Goal: Contribute content: Add original content to the website for others to see

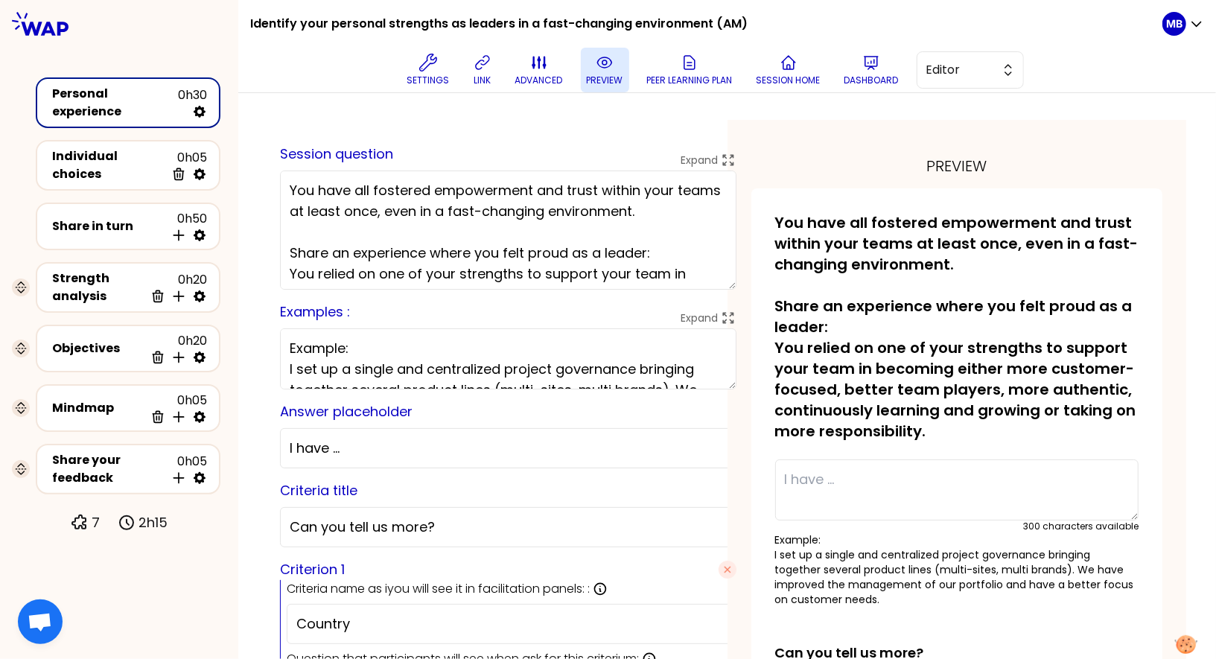
click at [596, 71] on icon at bounding box center [605, 63] width 18 height 18
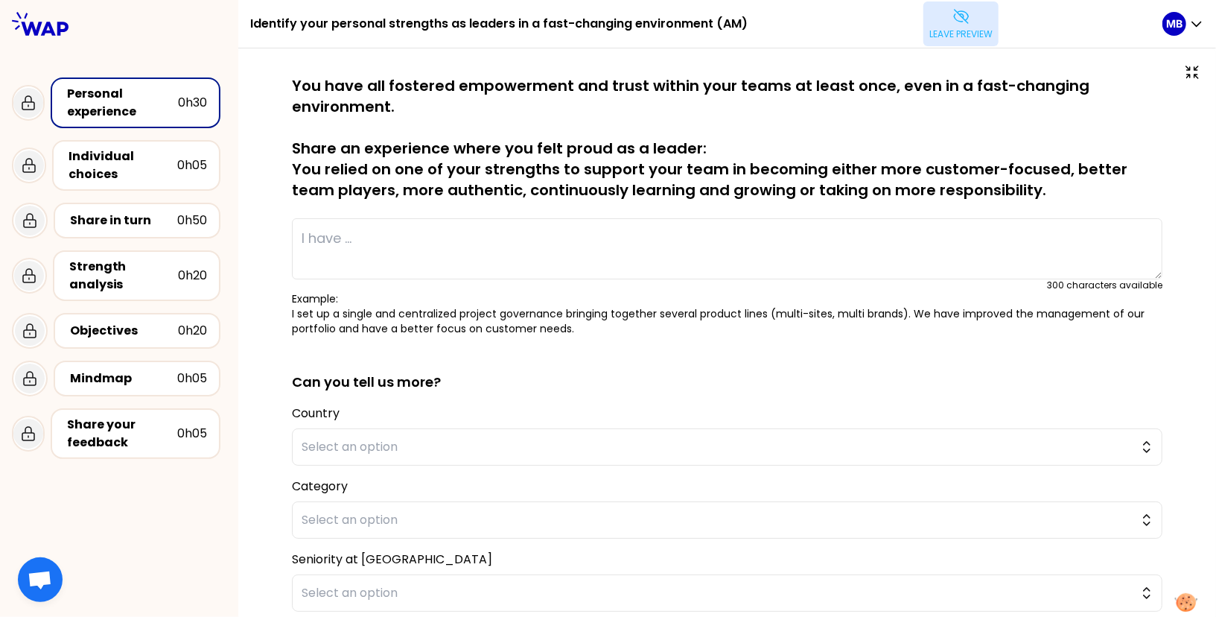
drag, startPoint x: 296, startPoint y: 167, endPoint x: 482, endPoint y: 190, distance: 186.9
click at [482, 190] on p "You have all fostered empowerment and trust within your teams at least once, ev…" at bounding box center [727, 137] width 871 height 125
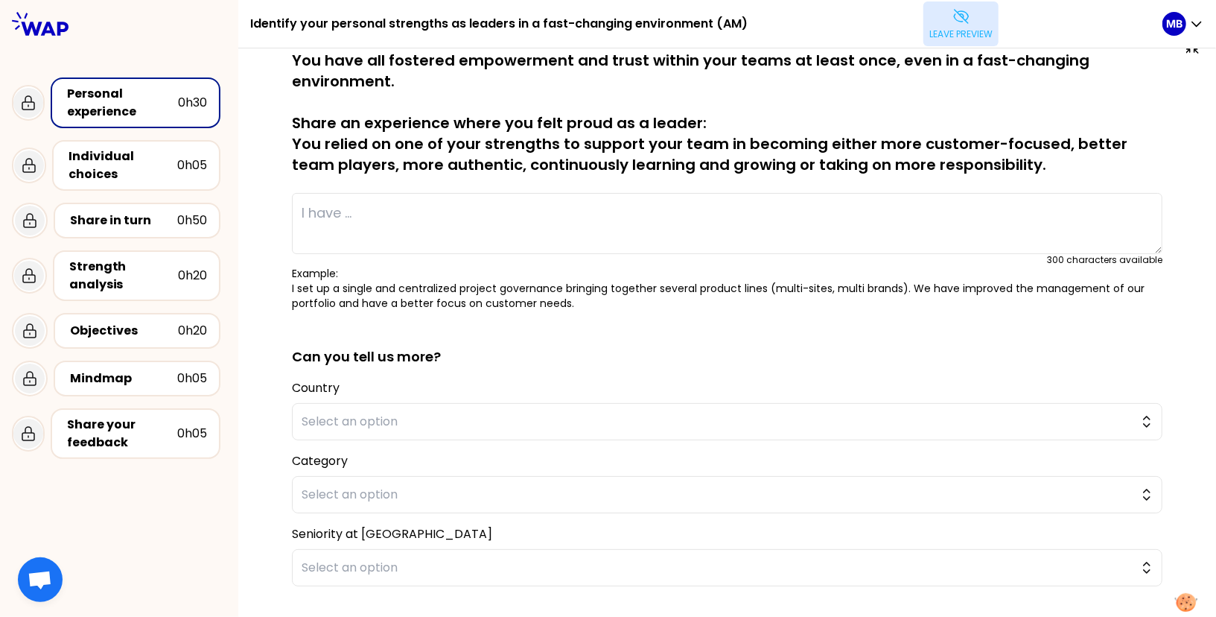
scroll to position [15, 0]
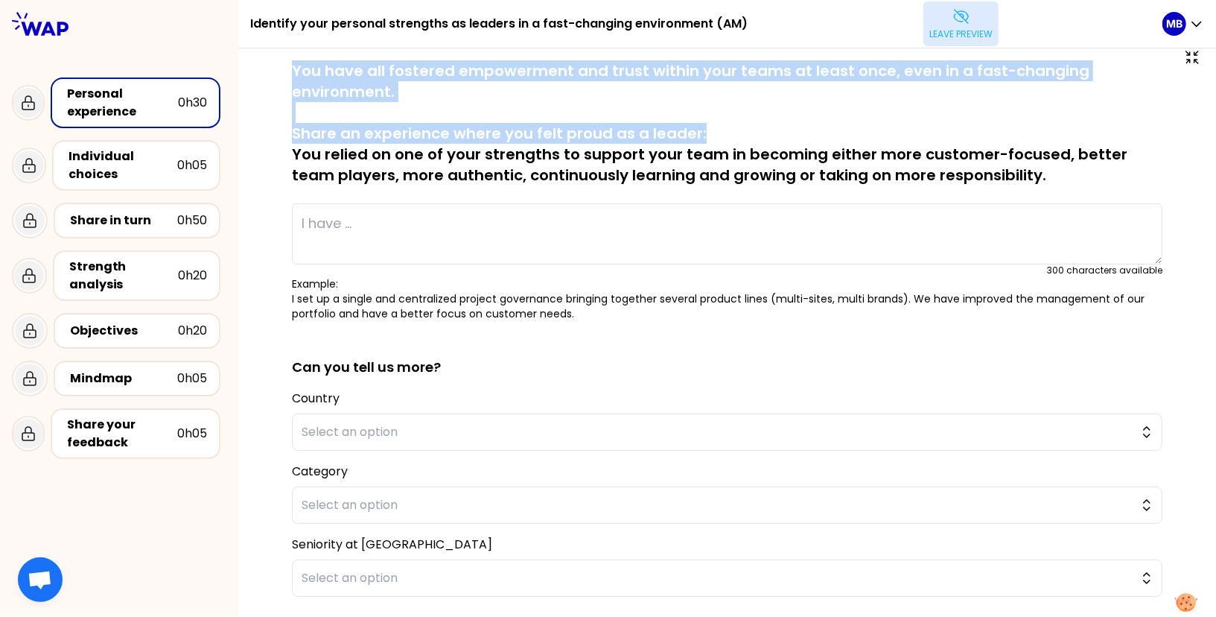
drag, startPoint x: 289, startPoint y: 69, endPoint x: 741, endPoint y: 133, distance: 456.7
click at [741, 133] on div "saved You have all fostered empowerment and trust within your teams at least on…" at bounding box center [727, 399] width 918 height 679
click at [303, 83] on p "You have all fostered empowerment and trust within your teams at least once, ev…" at bounding box center [727, 122] width 871 height 125
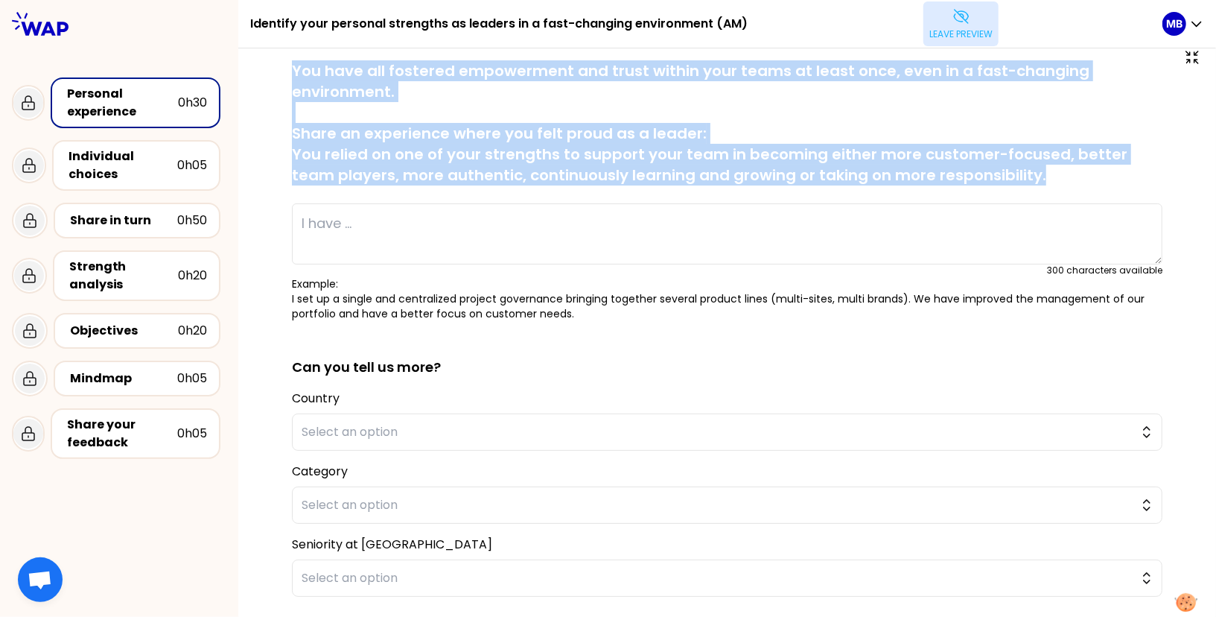
drag, startPoint x: 293, startPoint y: 67, endPoint x: 1065, endPoint y: 169, distance: 779.0
click at [1065, 169] on p "You have all fostered empowerment and trust within your teams at least once, ev…" at bounding box center [727, 122] width 871 height 125
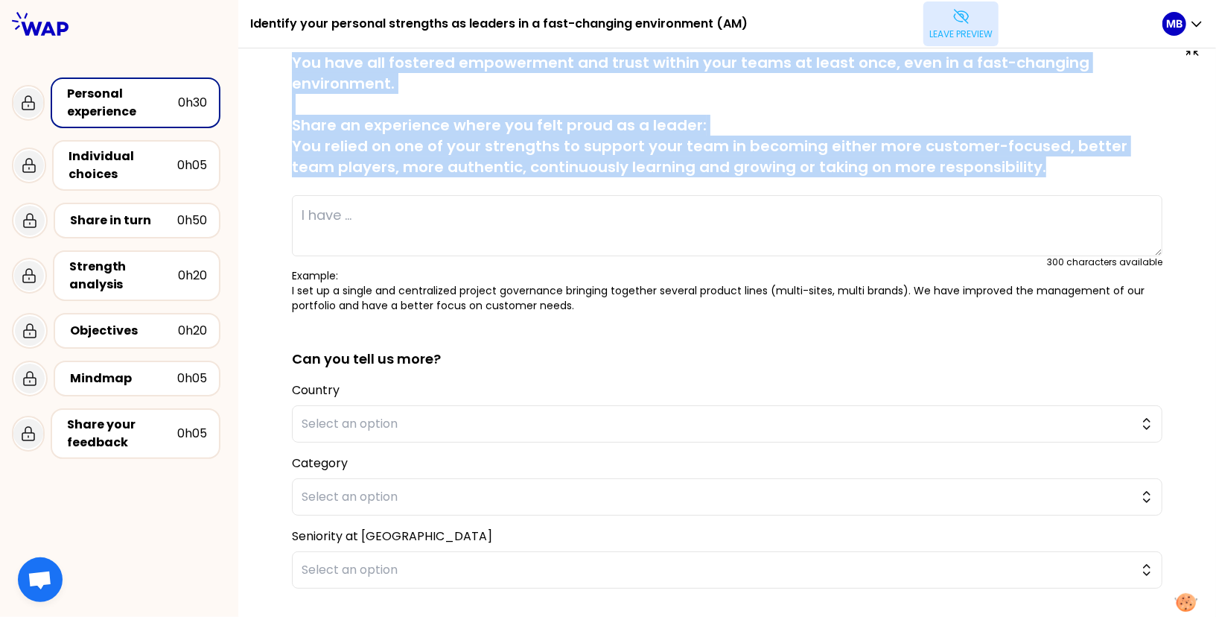
scroll to position [24, 0]
click at [950, 36] on p "Leave preview" at bounding box center [960, 34] width 63 height 12
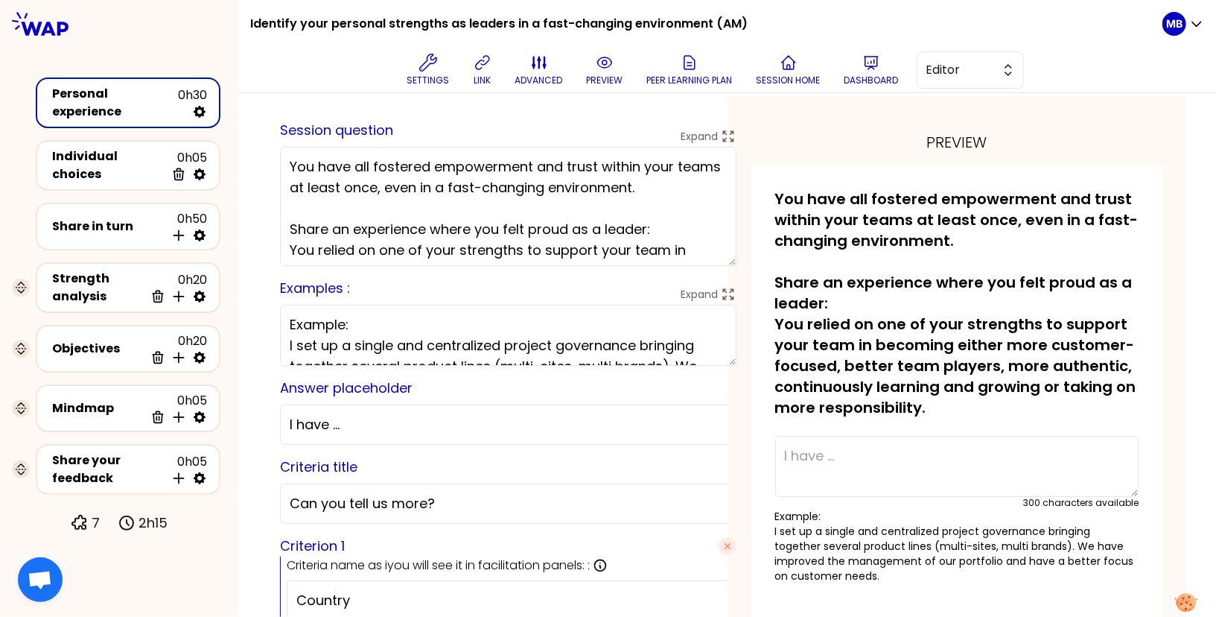
click at [530, 231] on textarea "You have all fostered empowerment and trust within your teams at least once, ev…" at bounding box center [508, 206] width 457 height 119
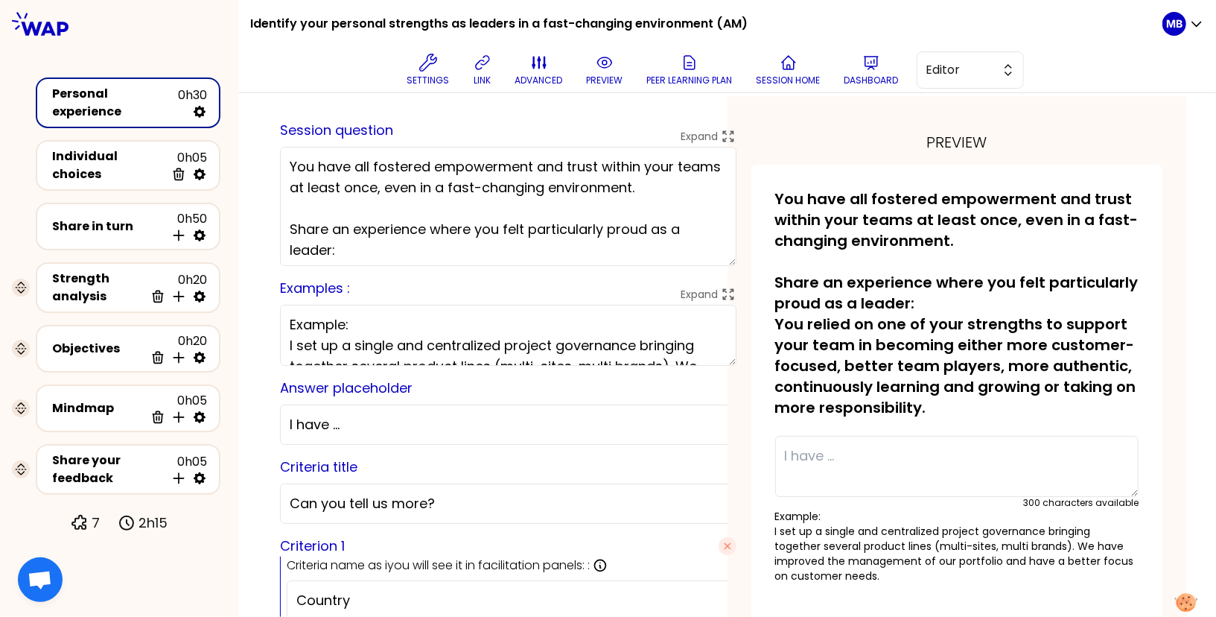
click at [448, 238] on textarea "You have all fostered empowerment and trust within your teams at least once, ev…" at bounding box center [508, 206] width 457 height 119
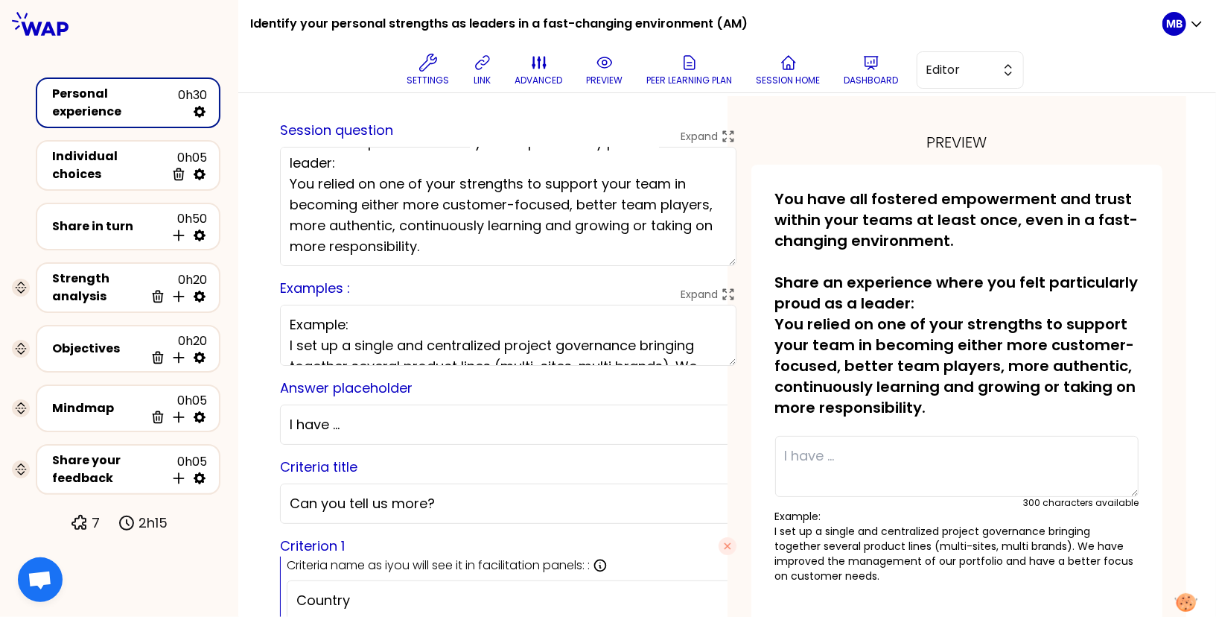
scroll to position [46, 0]
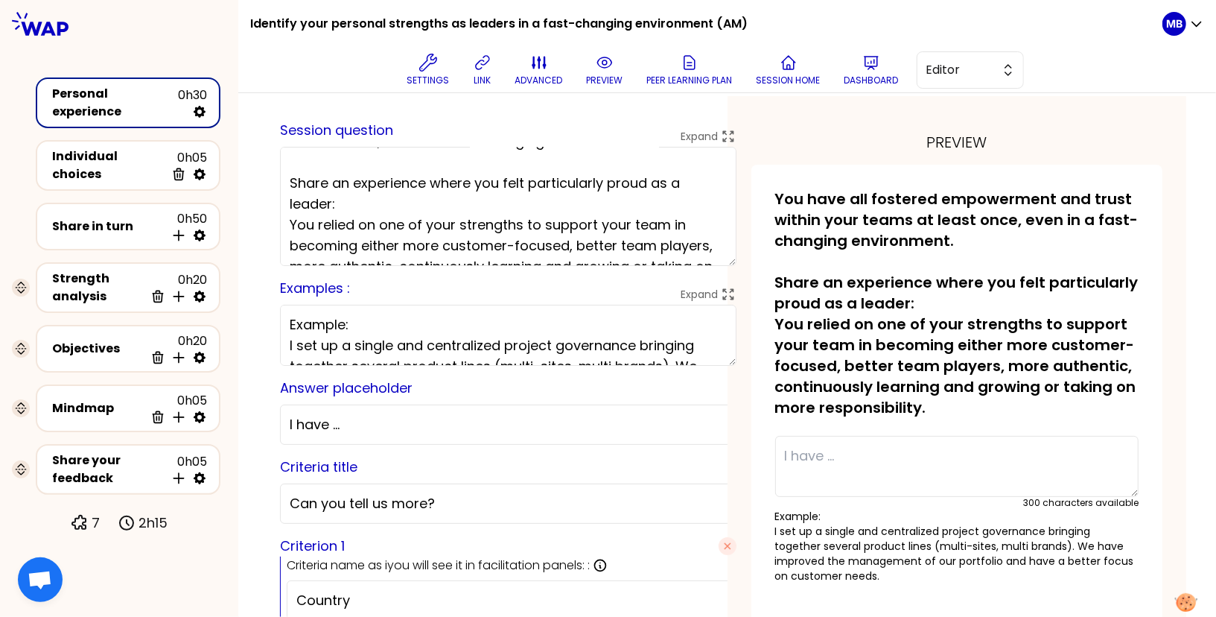
click at [400, 195] on textarea "You have all fostered empowerment and trust within your teams at least once, ev…" at bounding box center [508, 206] width 457 height 119
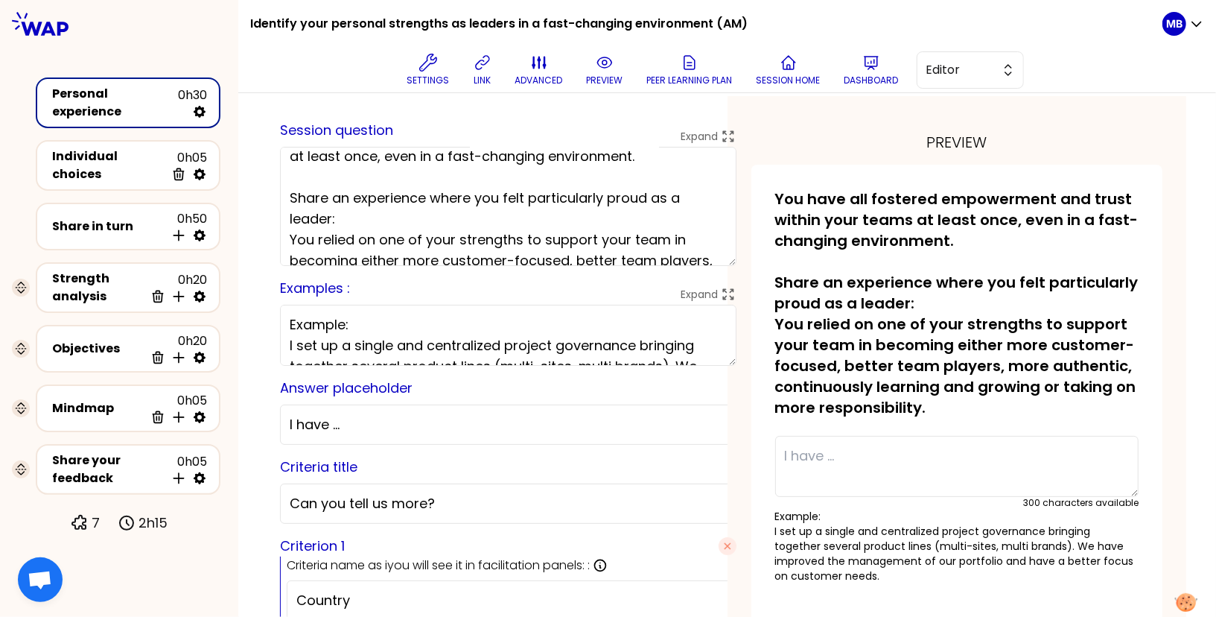
scroll to position [0, 0]
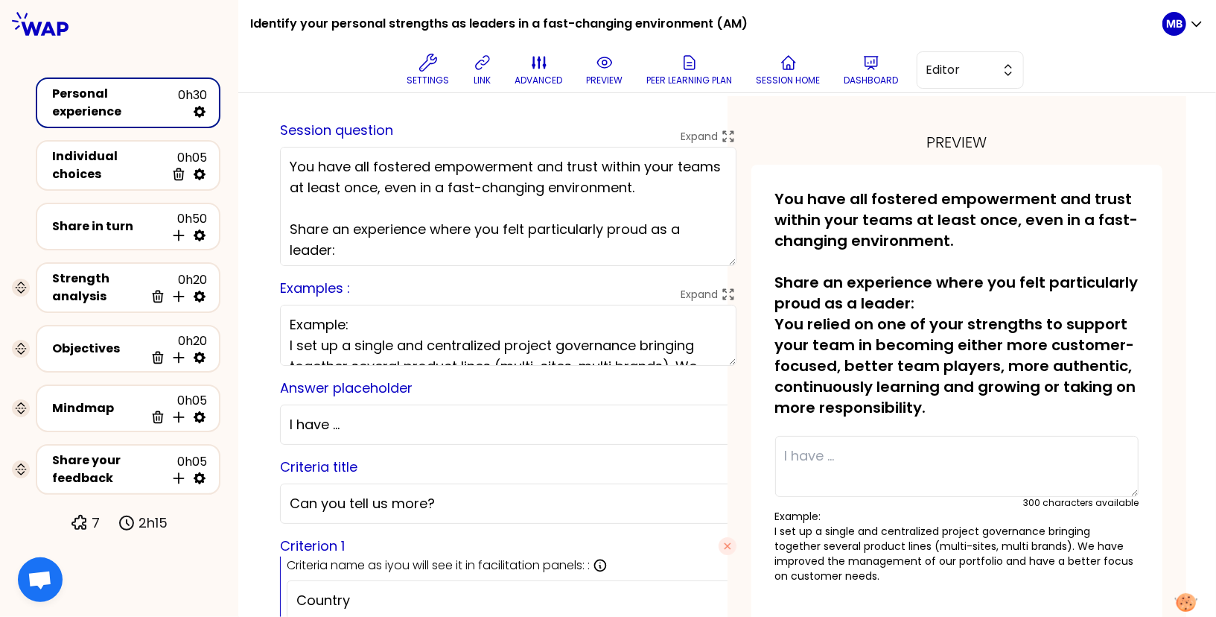
drag, startPoint x: 343, startPoint y: 239, endPoint x: 273, endPoint y: 150, distance: 112.5
click at [377, 247] on textarea "You have all fostered empowerment and trust within your teams at least once, ev…" at bounding box center [508, 206] width 457 height 119
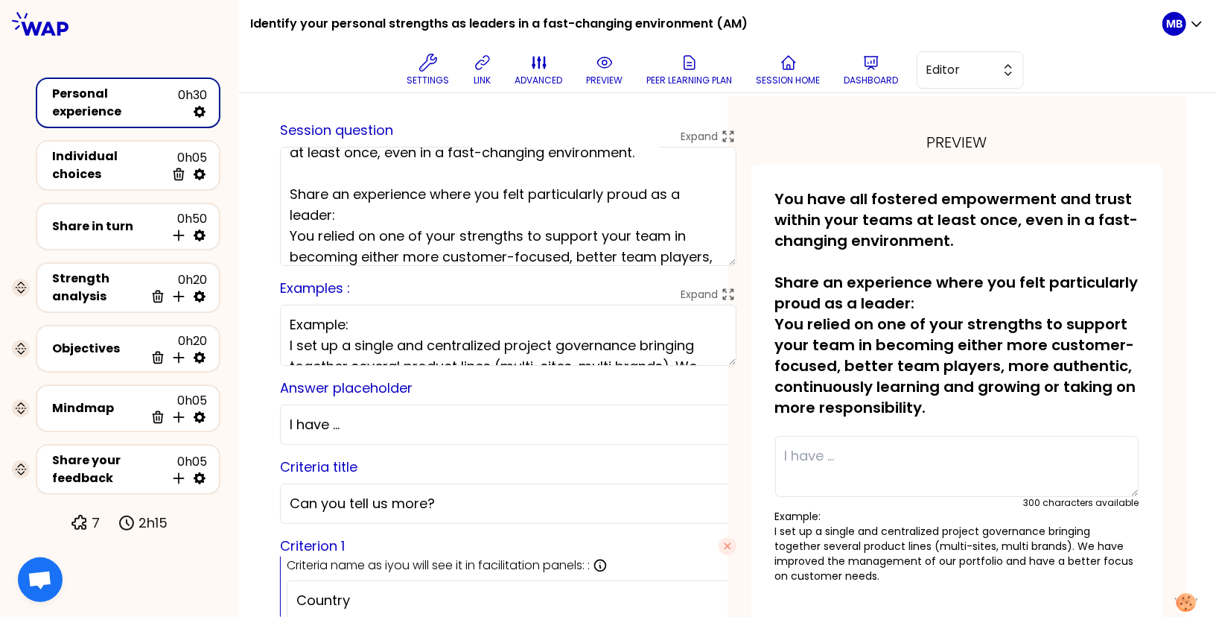
type textarea "You have all fostered empowerment and trust within your teams at least once, ev…"
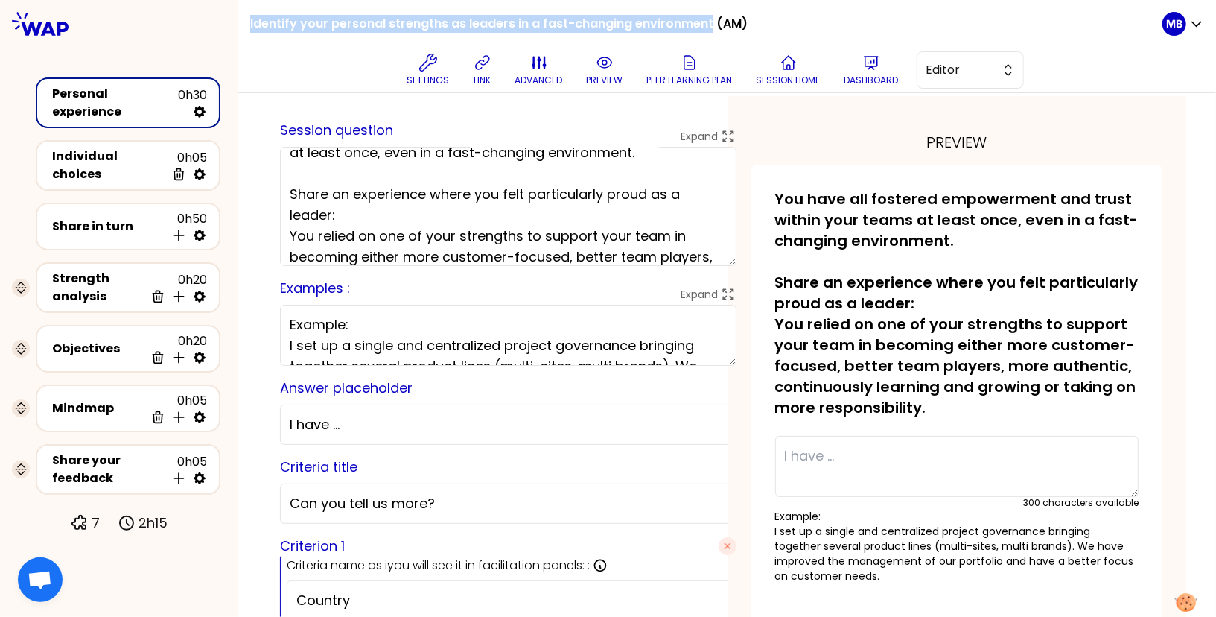
drag, startPoint x: 249, startPoint y: 23, endPoint x: 705, endPoint y: 25, distance: 455.8
click at [705, 25] on h1 "Identify your personal strengths as leaders in a fast-changing environment (AM)" at bounding box center [498, 24] width 497 height 48
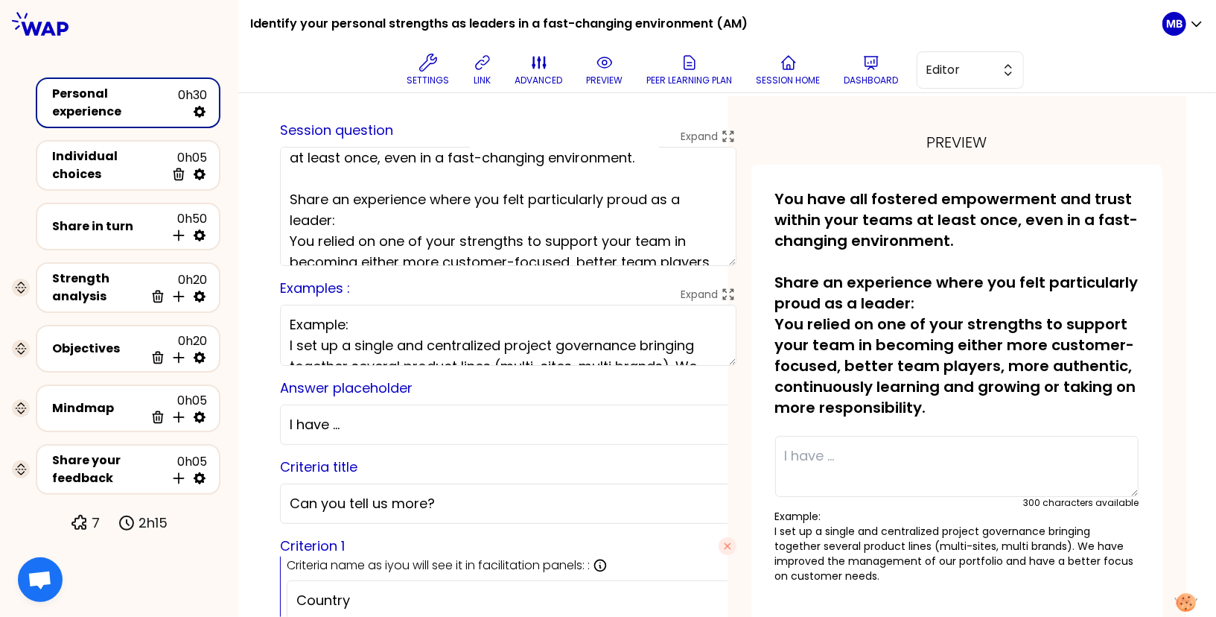
scroll to position [0, 0]
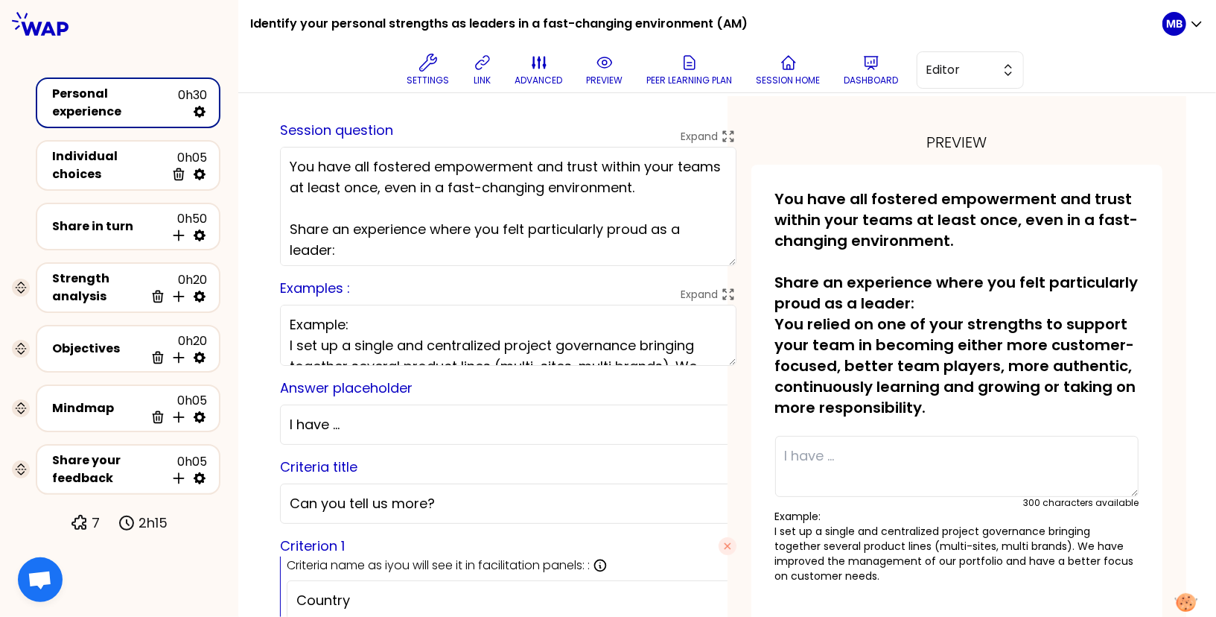
drag, startPoint x: 349, startPoint y: 222, endPoint x: 258, endPoint y: 121, distance: 136.0
click at [363, 247] on textarea "You have all fostered empowerment and trust within your teams at least once, ev…" at bounding box center [508, 206] width 457 height 119
click at [602, 73] on button "preview" at bounding box center [605, 70] width 48 height 45
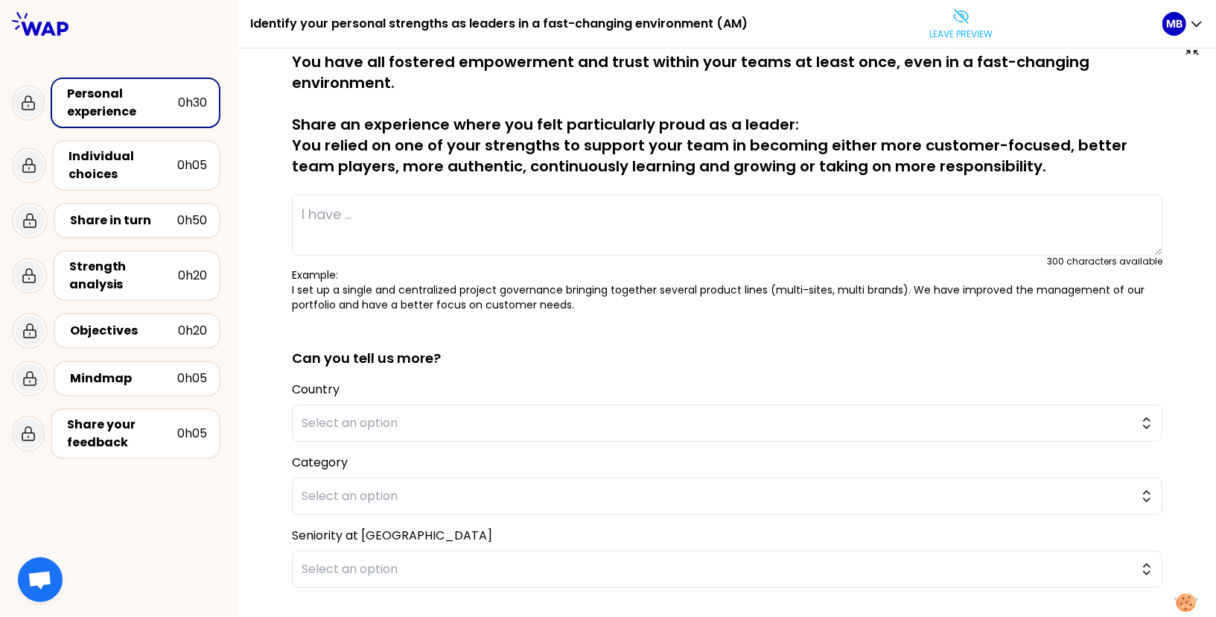
scroll to position [1, 0]
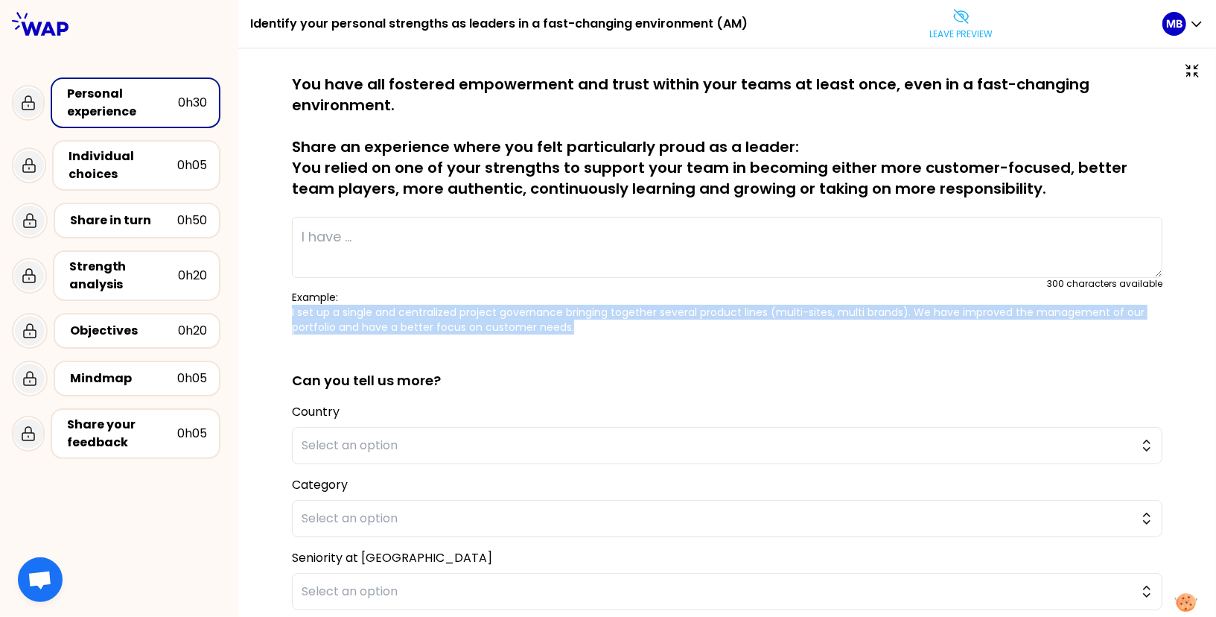
drag, startPoint x: 583, startPoint y: 324, endPoint x: 266, endPoint y: 305, distance: 317.8
click at [266, 305] on div "saved You have all fostered empowerment and trust within your teams at least on…" at bounding box center [727, 415] width 978 height 736
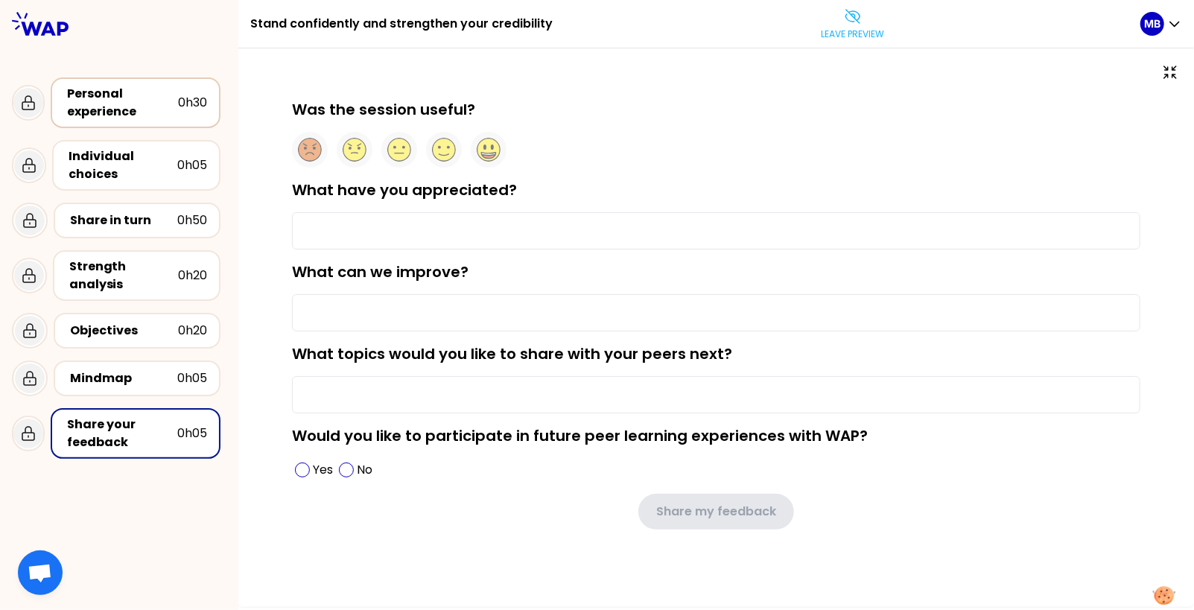
click at [110, 103] on div "Personal experience" at bounding box center [122, 103] width 111 height 36
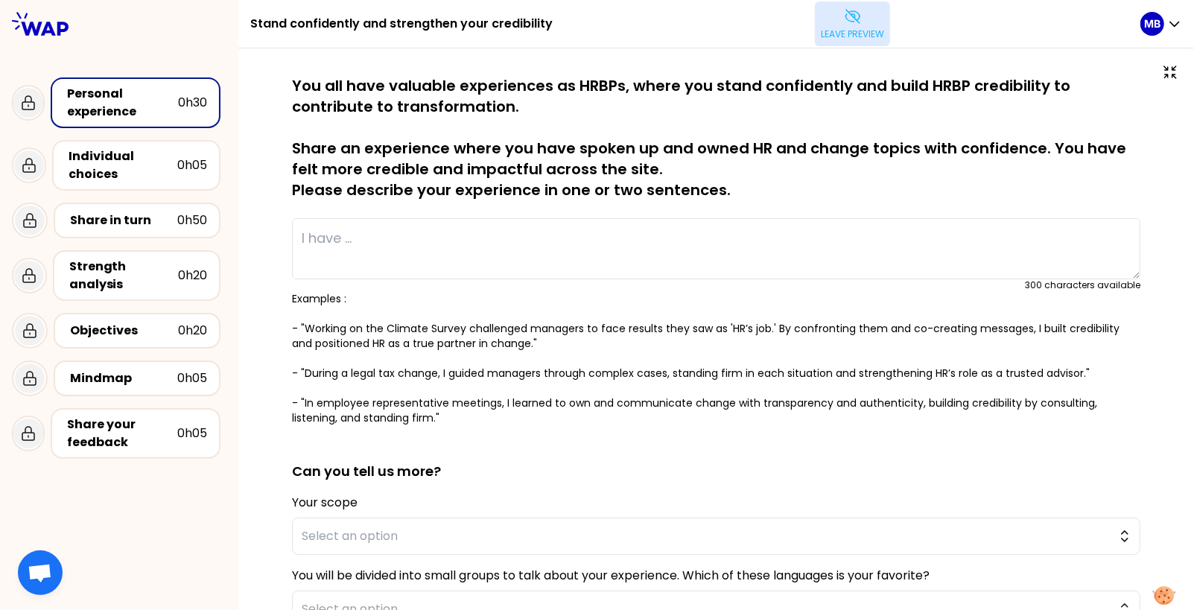
click at [844, 19] on icon at bounding box center [853, 16] width 18 height 18
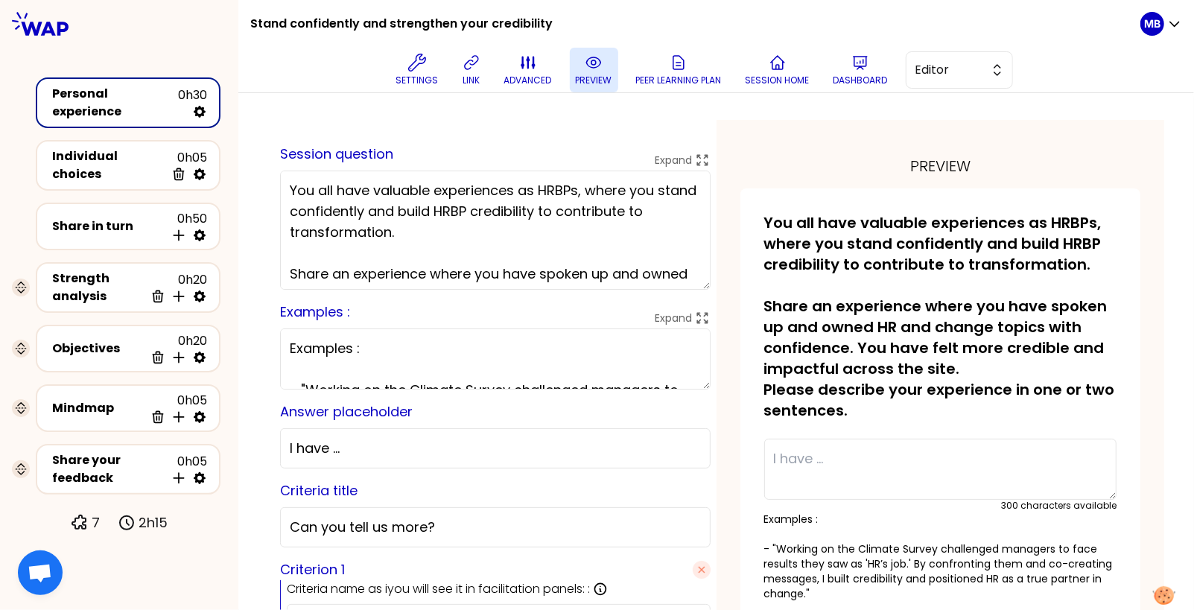
click at [487, 226] on textarea "You all have valuable experiences as HRBPs, where you stand confidently and bui…" at bounding box center [495, 230] width 430 height 119
drag, startPoint x: 587, startPoint y: 191, endPoint x: 594, endPoint y: 222, distance: 31.4
click at [594, 222] on textarea "You all have valuable experiences as HRBPs, where you stand confidently and bui…" at bounding box center [495, 230] width 430 height 119
paste textarea ""You all have valuable experiences as HRBPs, confidently building credibility i…"
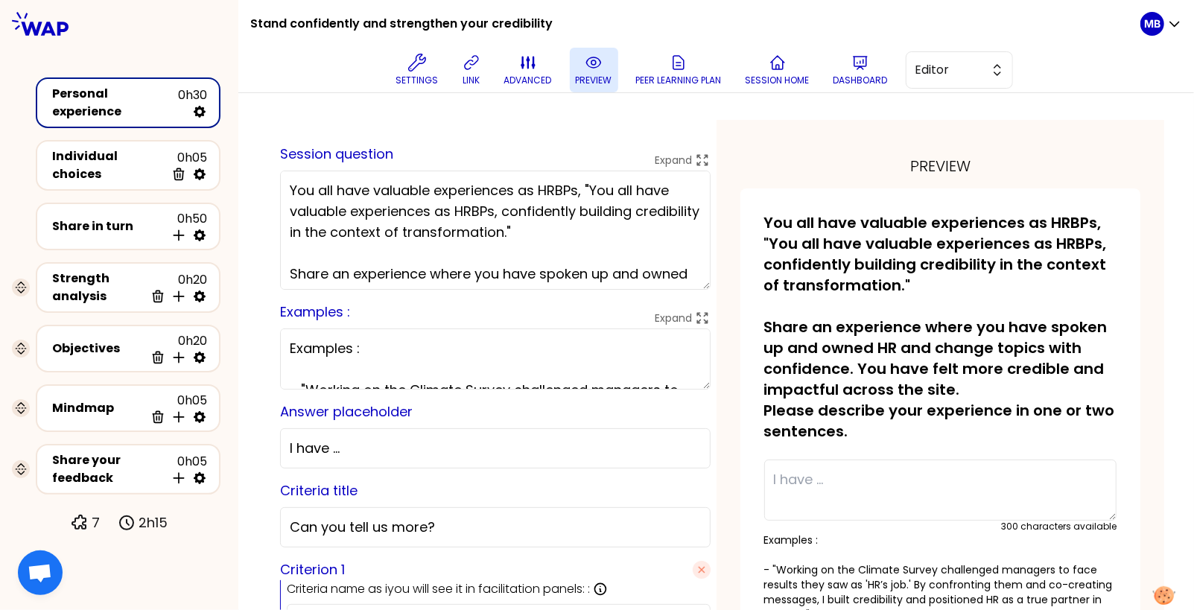
drag, startPoint x: 591, startPoint y: 186, endPoint x: 255, endPoint y: 187, distance: 335.9
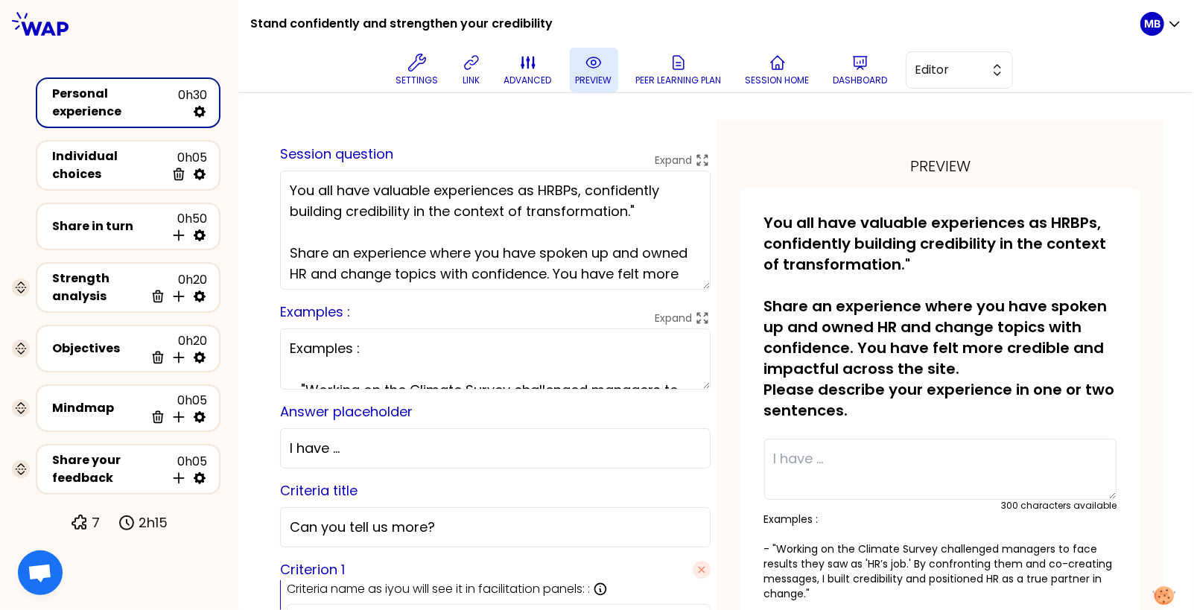
click at [649, 206] on textarea "You all have valuable experiences as HRBPs, confidently building credibility in…" at bounding box center [495, 230] width 430 height 119
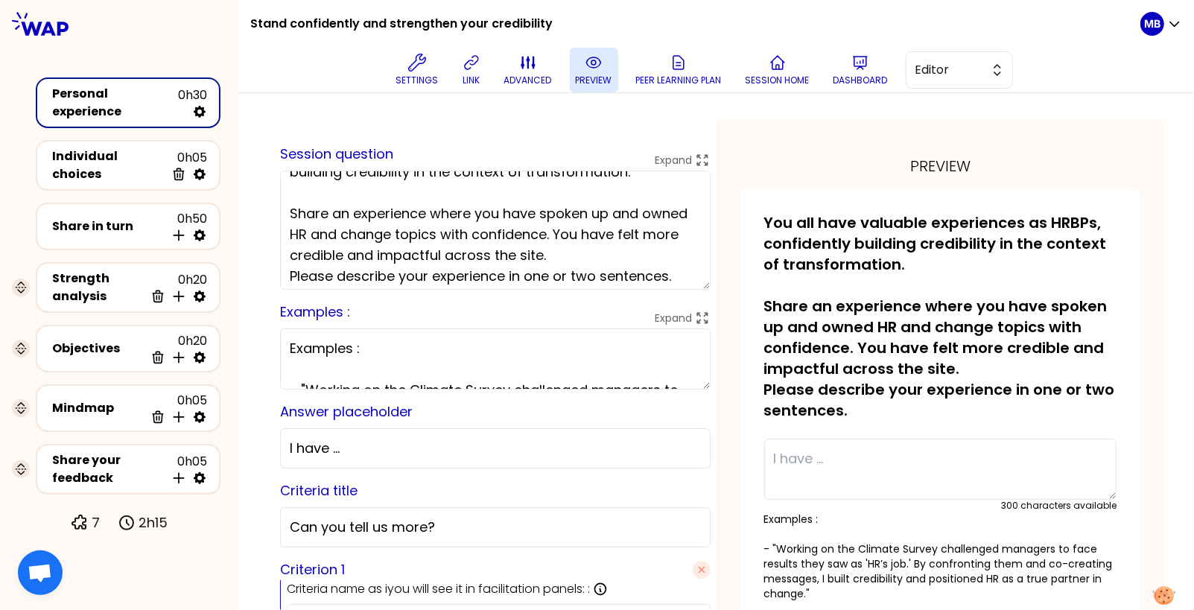
scroll to position [45, 0]
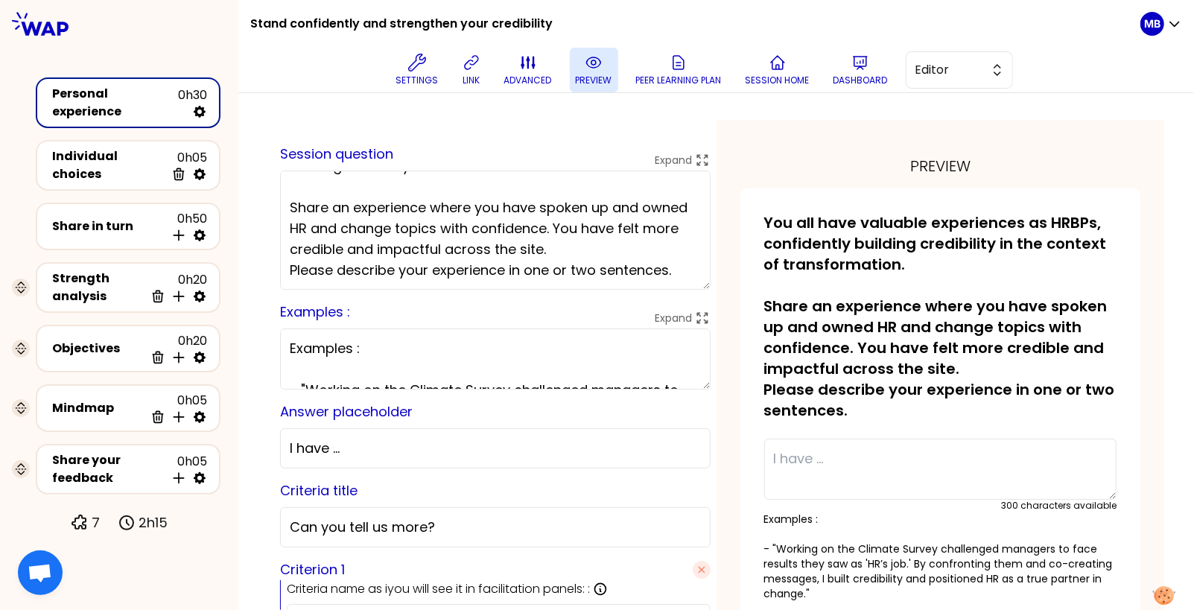
type textarea "You all have valuable experiences as HRBPs, confidently building credibility in…"
click at [436, 208] on textarea "You all have valuable experiences as HRBPs, confidently building credibility in…" at bounding box center [495, 230] width 430 height 119
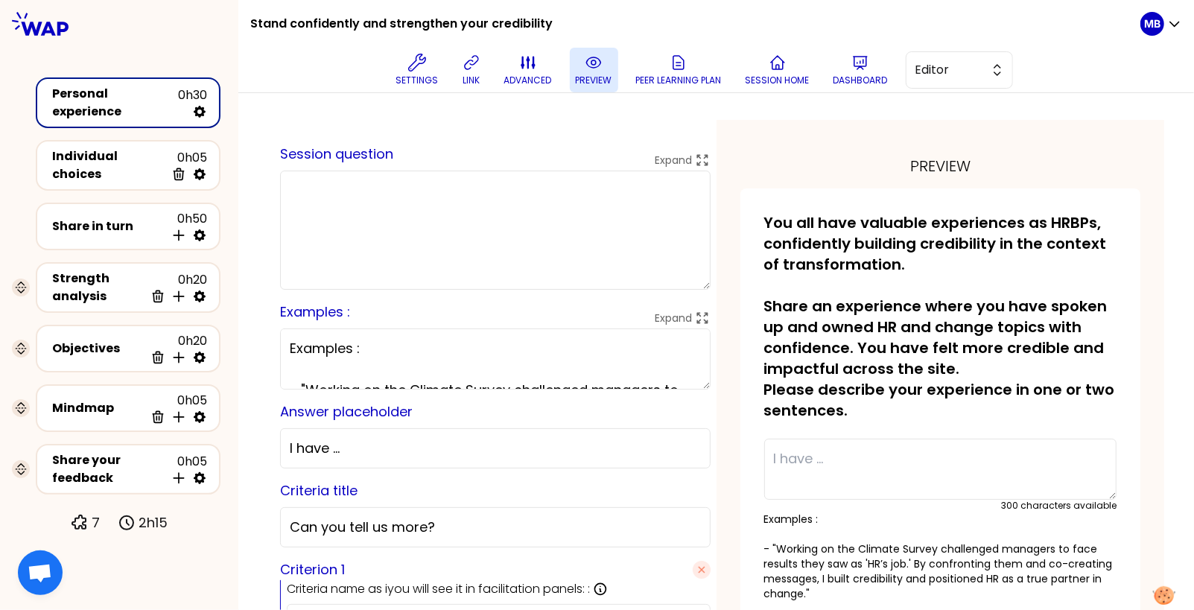
scroll to position [0, 0]
paste textarea "You all have valuable experiences as HRBPs, confidently building credibility in…"
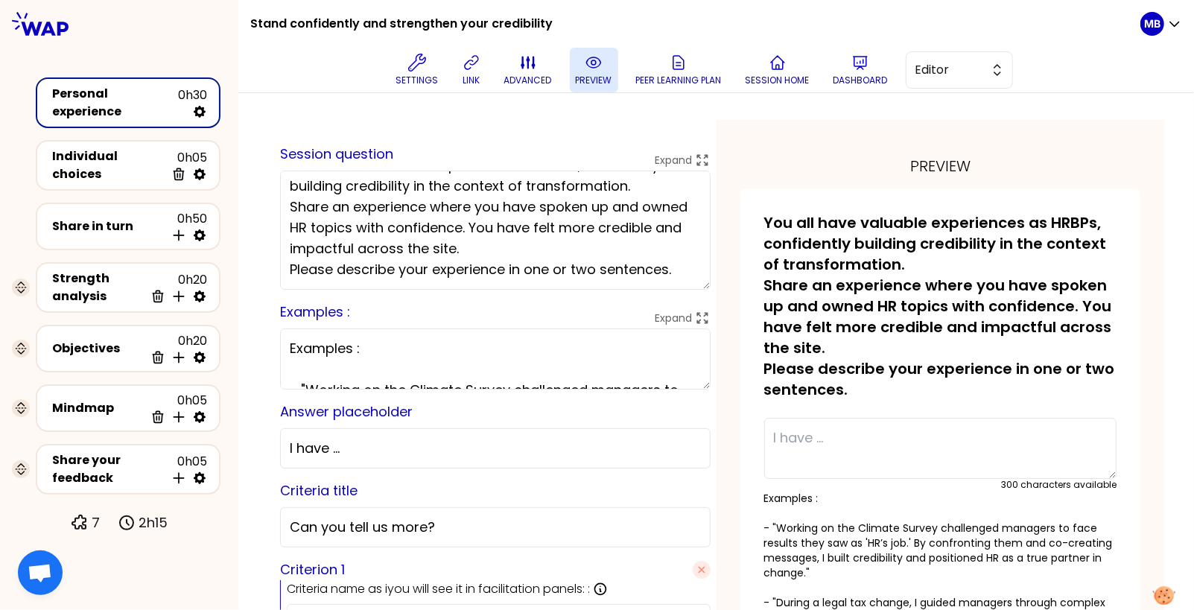
scroll to position [25, 0]
click at [480, 248] on textarea "You all have valuable experiences as HRBPs, confidently building credibility in…" at bounding box center [495, 230] width 430 height 119
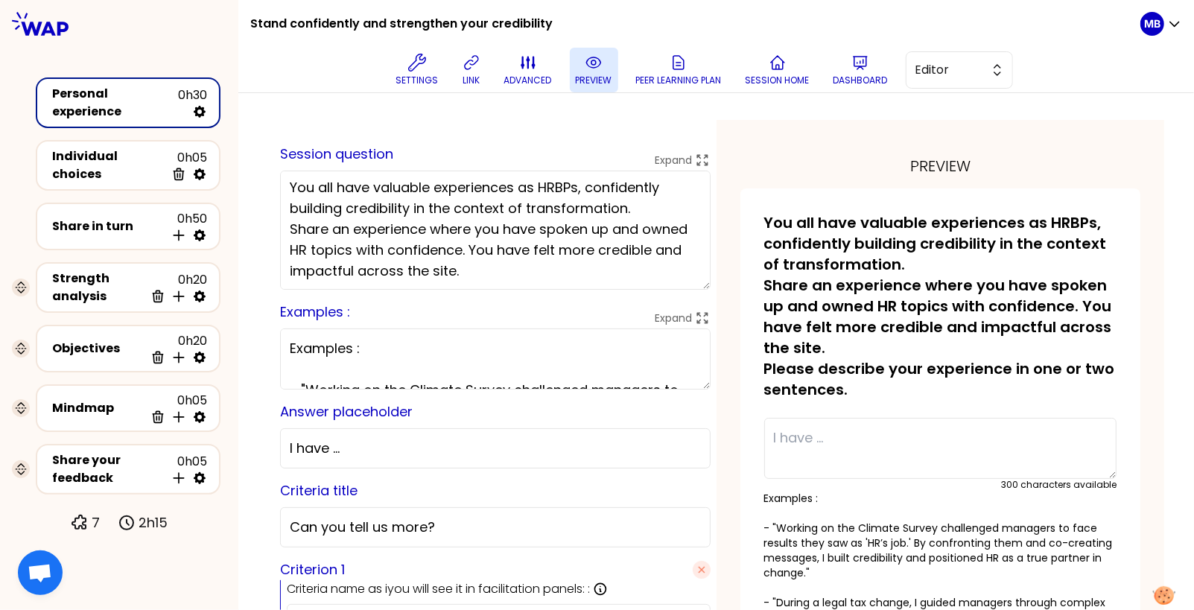
scroll to position [0, 0]
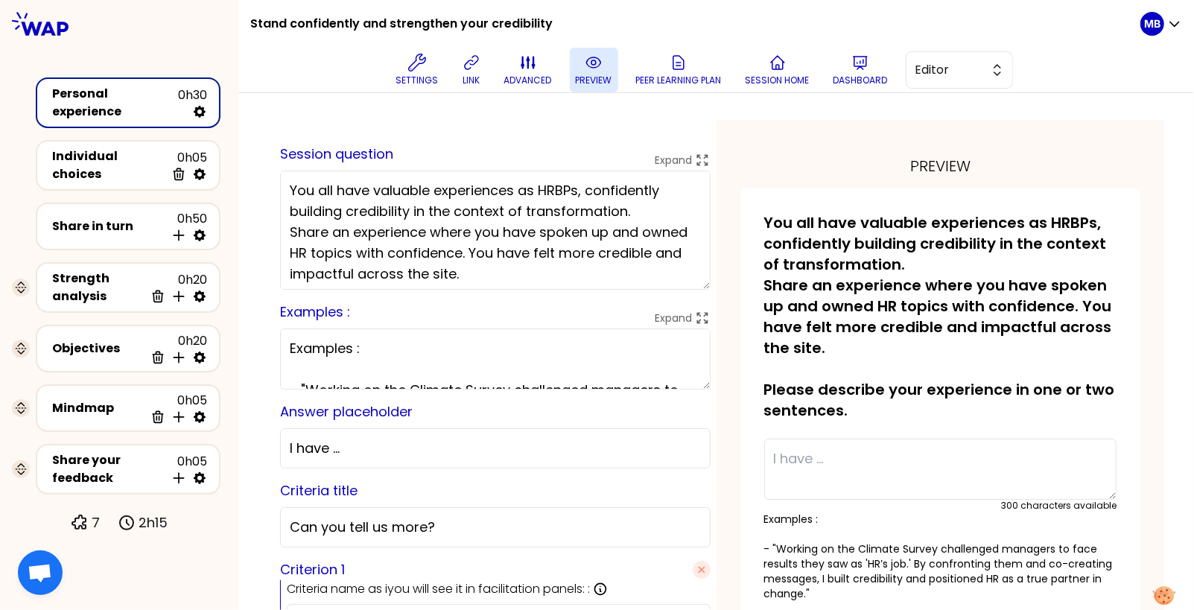
click at [640, 209] on textarea "You all have valuable experiences as HRBPs, confidently building credibility in…" at bounding box center [495, 230] width 430 height 119
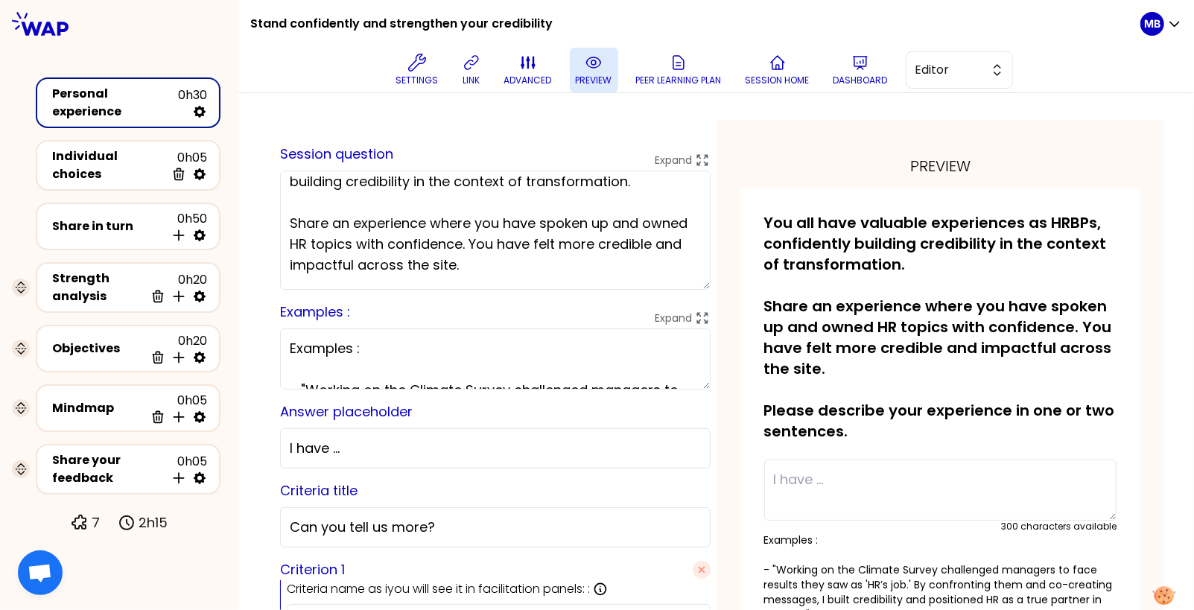
scroll to position [31, 0]
click at [500, 261] on textarea "You all have valuable experiences as HRBPs, confidently building credibility in…" at bounding box center [495, 230] width 430 height 119
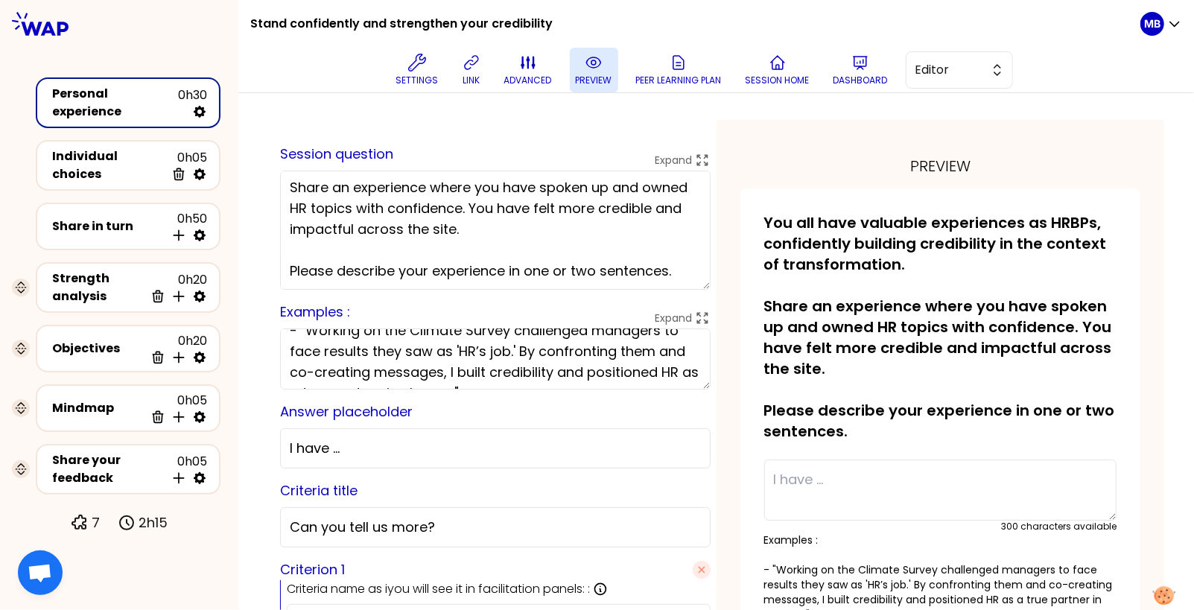
scroll to position [66, 0]
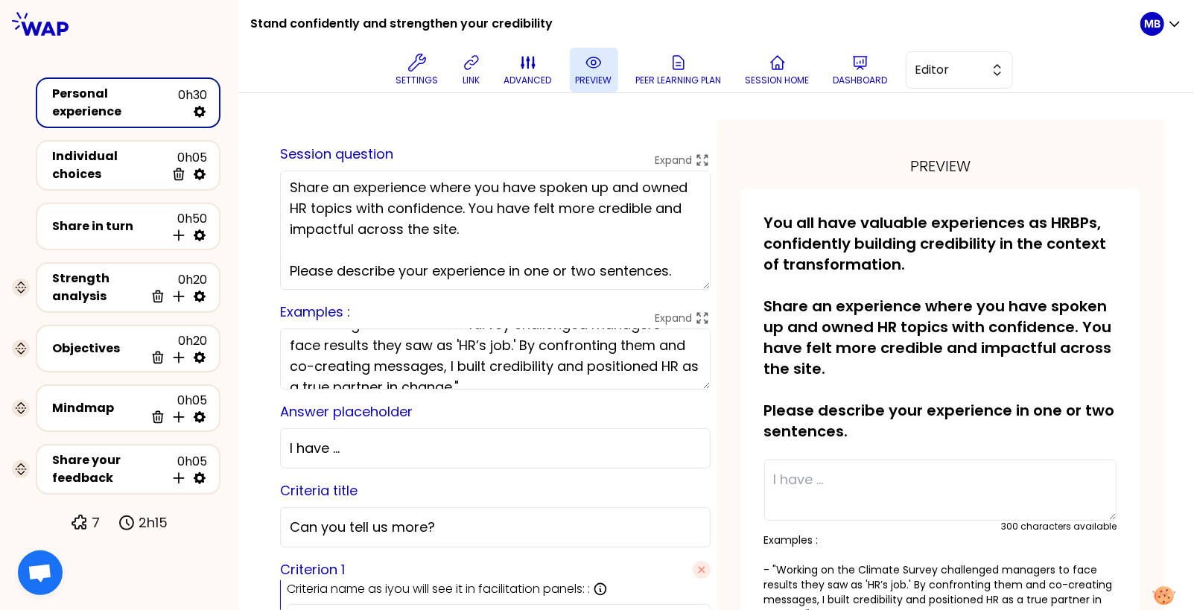
type textarea "You all have valuable experiences as HRBPs, confidently building credibility in…"
click at [597, 71] on button "preview" at bounding box center [594, 70] width 48 height 45
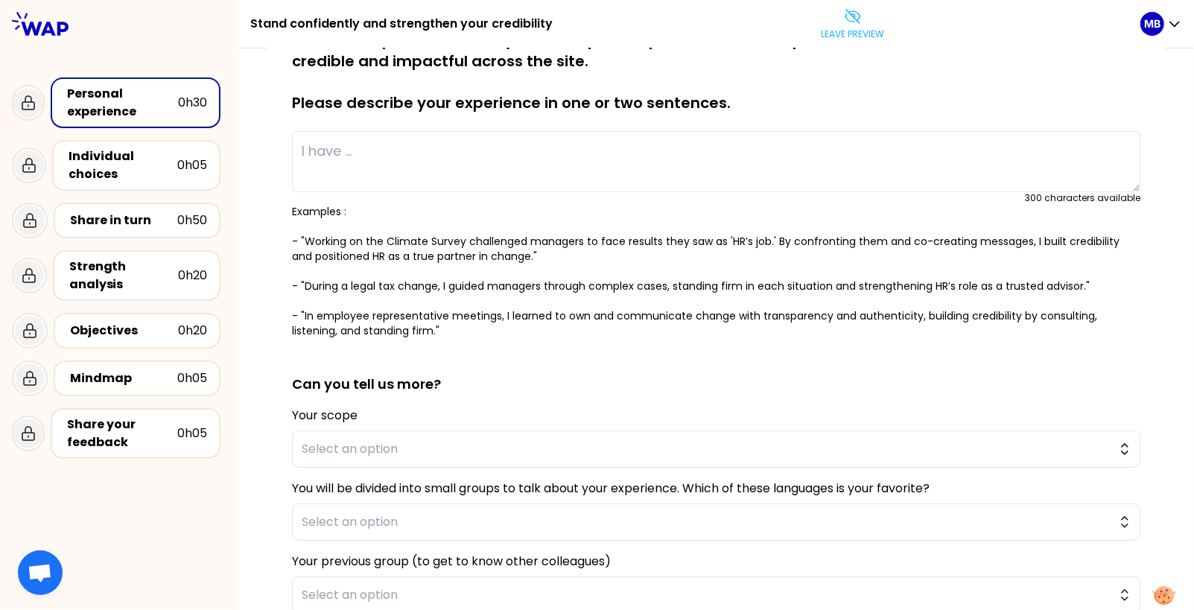
scroll to position [261, 0]
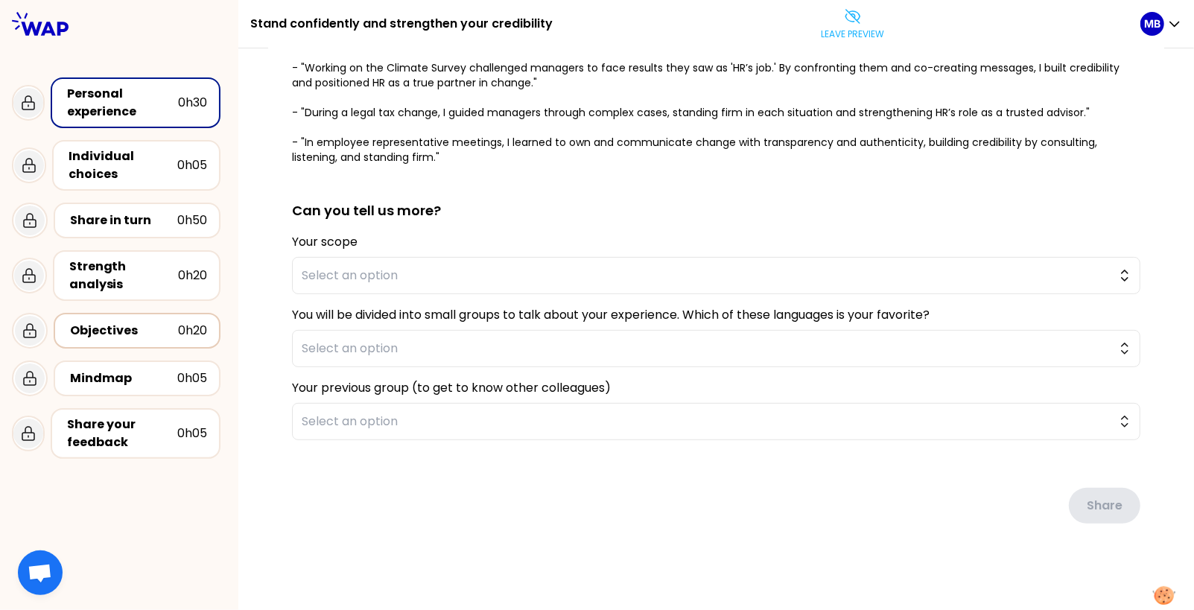
click at [128, 333] on div "Objectives" at bounding box center [124, 331] width 108 height 18
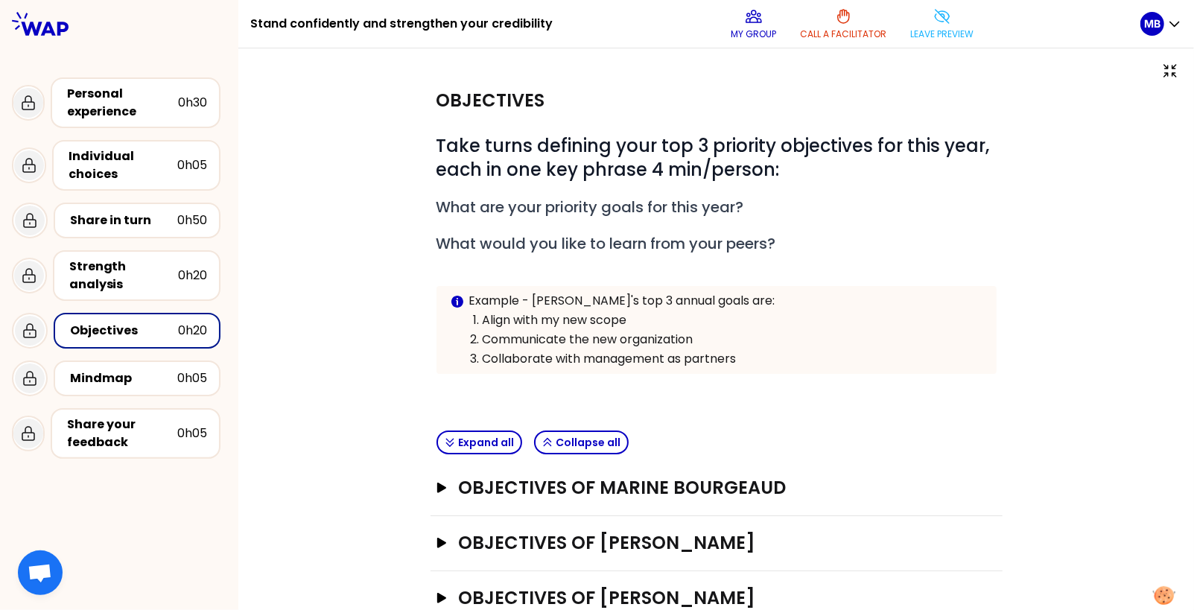
click at [433, 489] on div "Objectives of Marine Bourgeaud Open" at bounding box center [716, 488] width 572 height 55
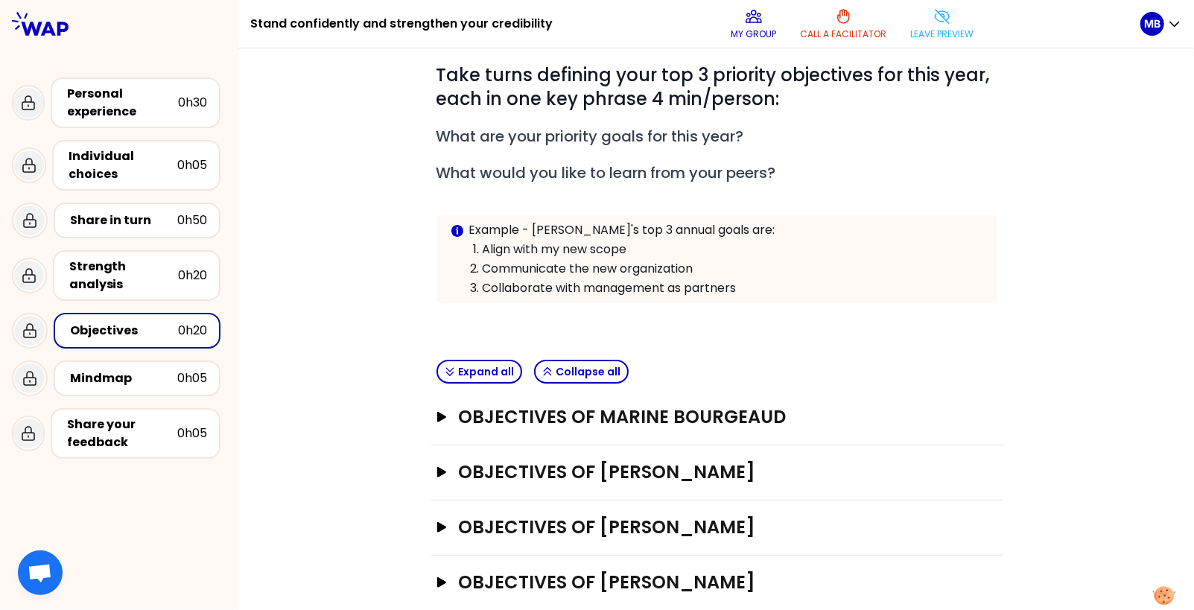
scroll to position [150, 0]
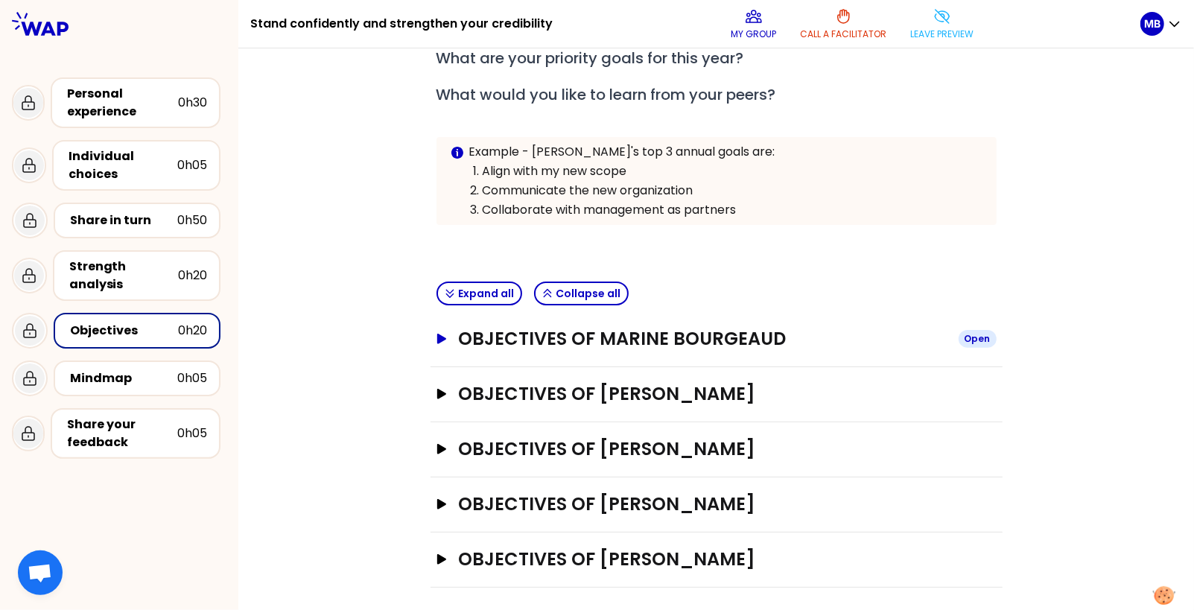
click at [437, 338] on icon "button" at bounding box center [440, 339] width 9 height 10
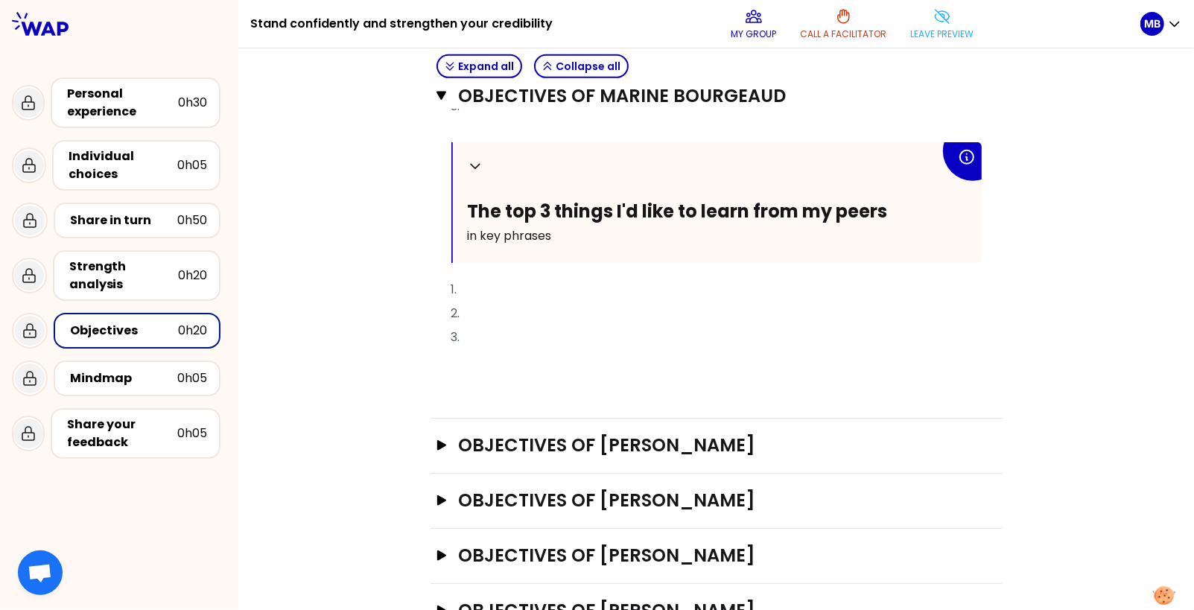
scroll to position [532, 0]
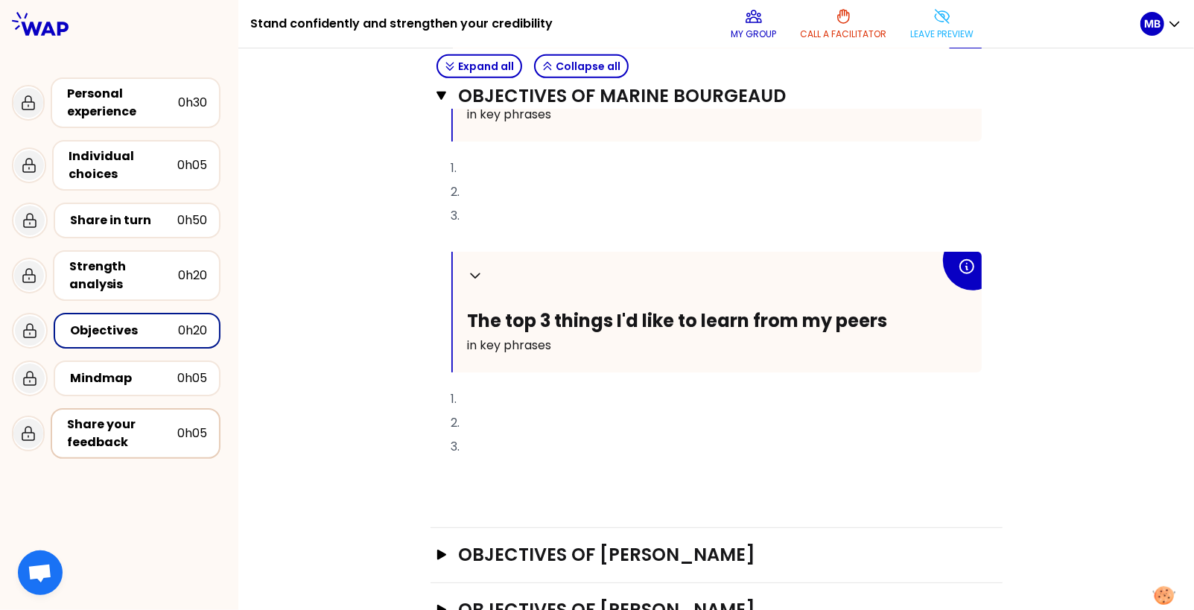
click at [129, 433] on div "Share your feedback" at bounding box center [122, 434] width 110 height 36
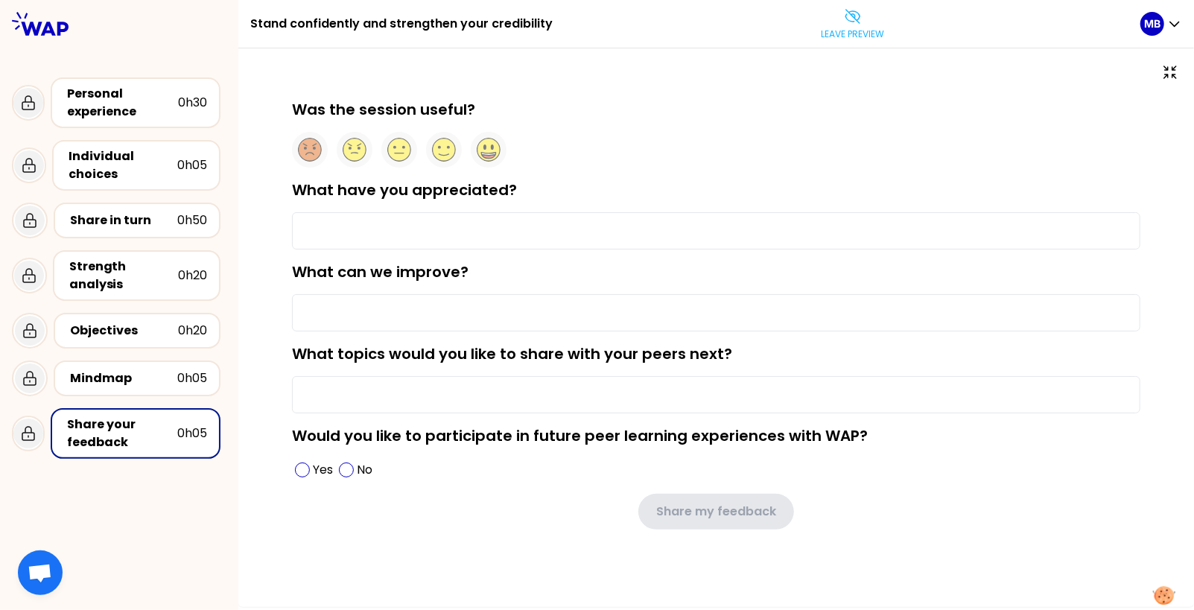
drag, startPoint x: 287, startPoint y: 349, endPoint x: 734, endPoint y: 343, distance: 446.1
click at [734, 343] on div "Was the session useful? What have you appreciated? What can we improve? What to…" at bounding box center [716, 338] width 896 height 478
copy label "What topics would you like to share with your peers next?"
click at [132, 325] on div "Objectives" at bounding box center [124, 331] width 108 height 18
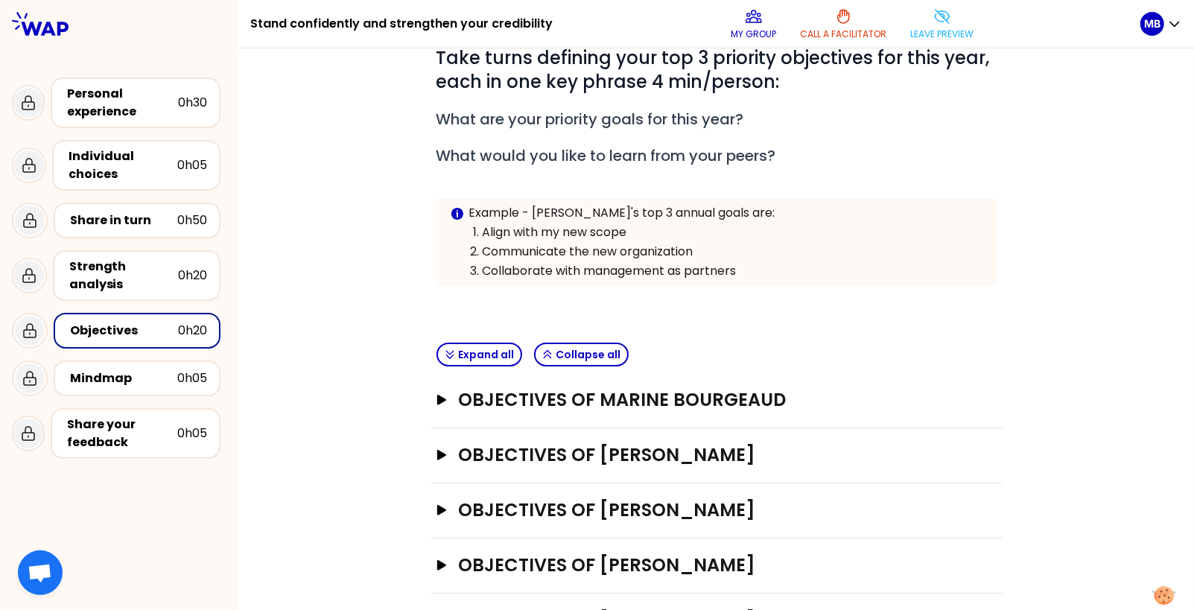
scroll to position [150, 0]
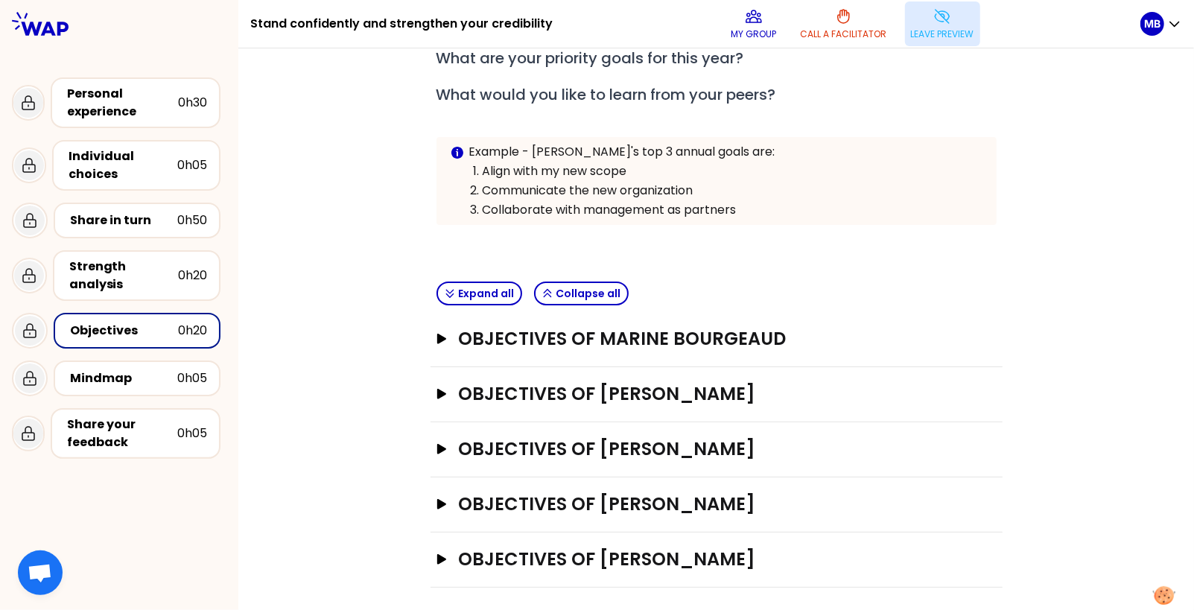
click at [915, 29] on p "Leave preview" at bounding box center [942, 34] width 63 height 12
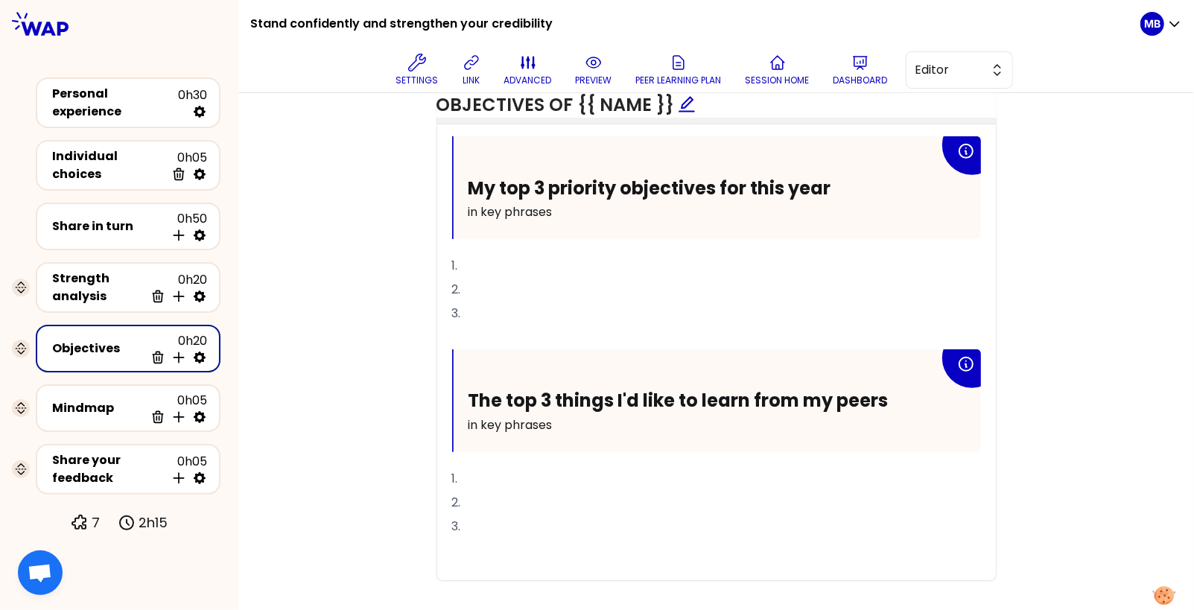
scroll to position [605, 0]
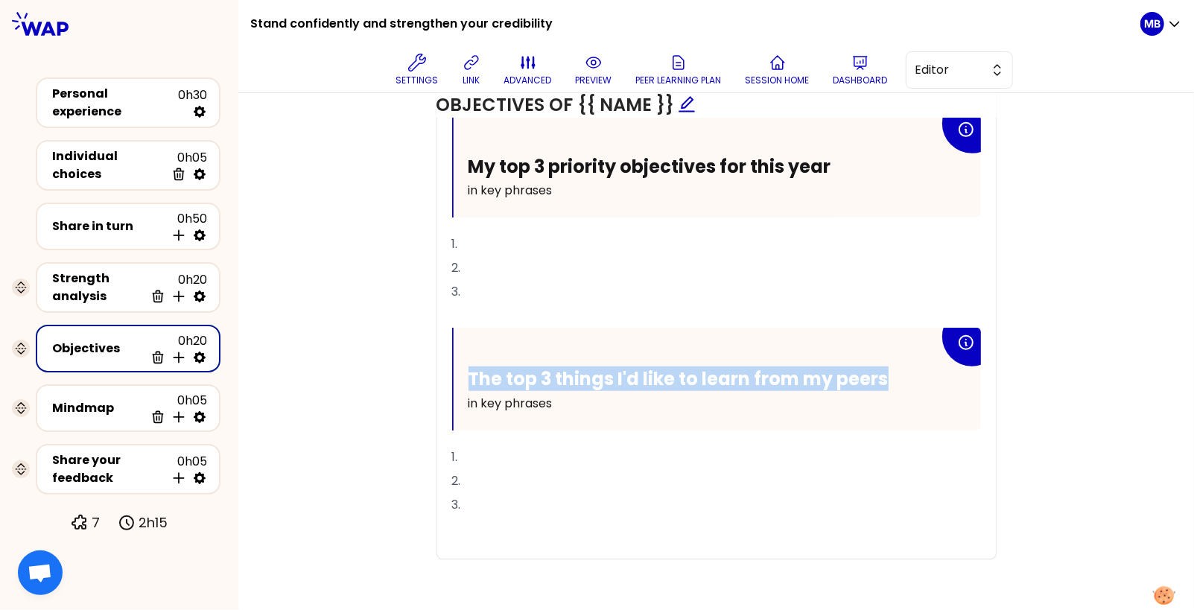
drag, startPoint x: 887, startPoint y: 375, endPoint x: 454, endPoint y: 378, distance: 432.7
click at [454, 378] on div "The top 3 things I'd like to learn from my peers in key phrases" at bounding box center [717, 379] width 527 height 103
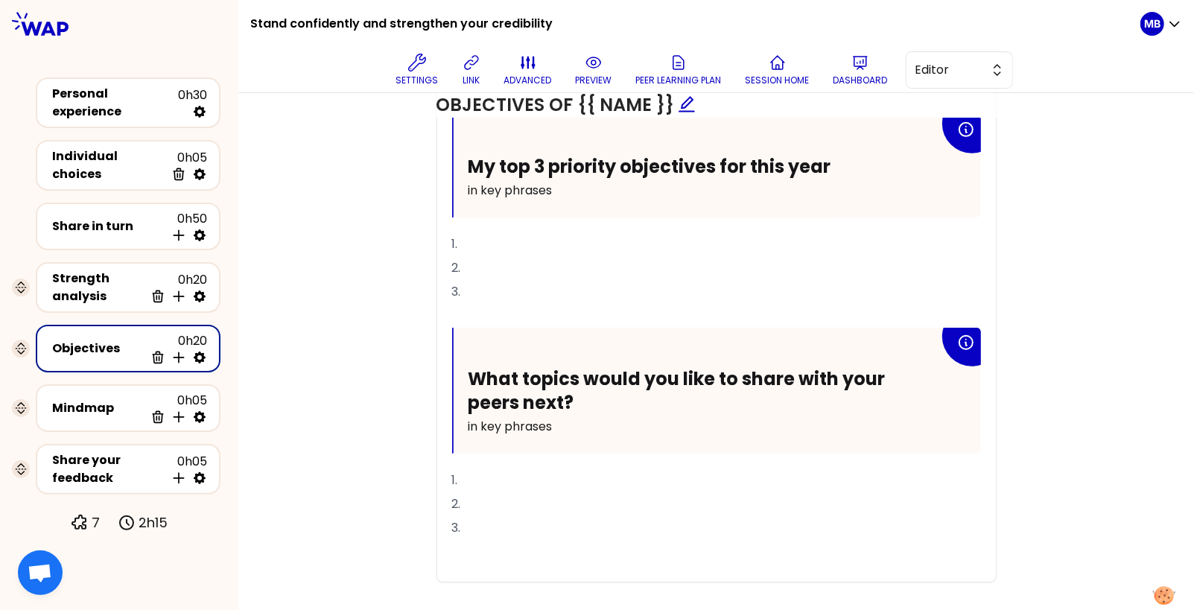
click at [525, 395] on h2 "What topics would you like to share with your peers next?" at bounding box center [703, 390] width 471 height 46
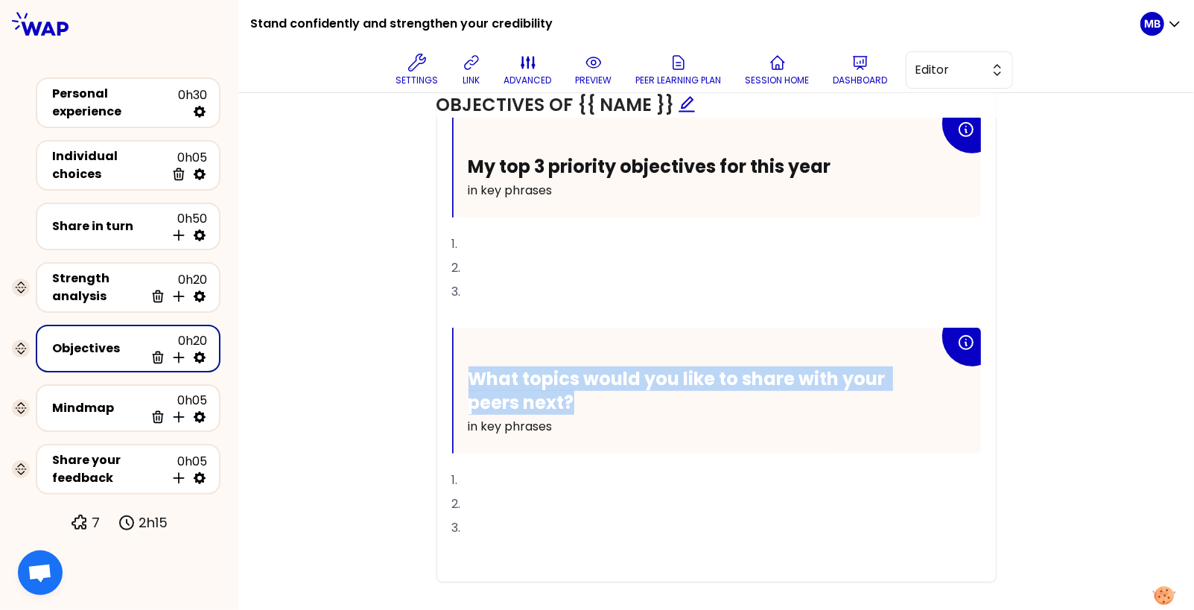
drag, startPoint x: 534, startPoint y: 395, endPoint x: 443, endPoint y: 361, distance: 96.8
click at [443, 361] on div "My top 3 priority objectives for this year in key phrases 1. 2. 3. ﻿ What topic…" at bounding box center [716, 348] width 559 height 467
copy span "What topics would you like to share with your peers next?"
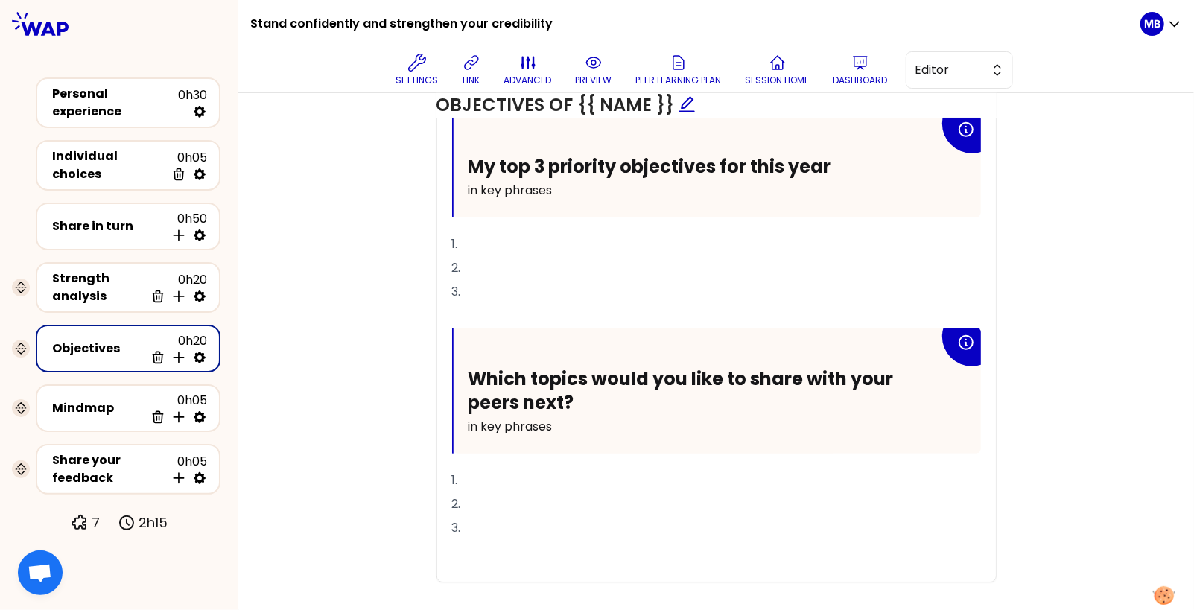
click at [593, 420] on p "in key phrases" at bounding box center [703, 427] width 471 height 24
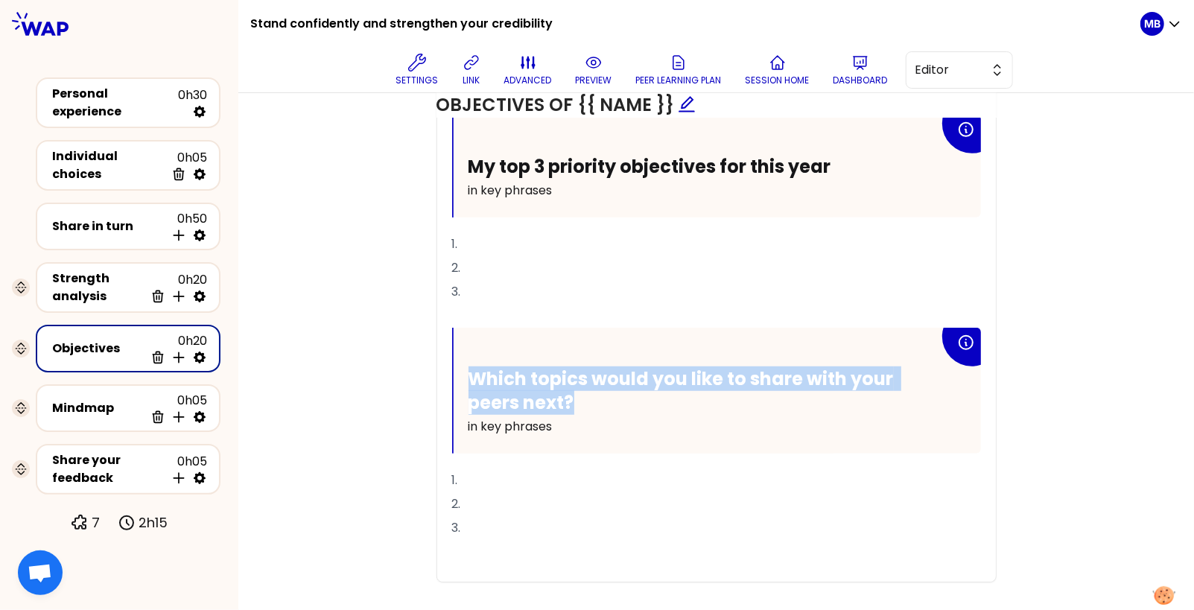
drag, startPoint x: 602, startPoint y: 390, endPoint x: 438, endPoint y: 369, distance: 165.3
click at [438, 369] on div "My top 3 priority objectives for this year in key phrases 1. 2. 3. ﻿ Which topi…" at bounding box center [716, 348] width 559 height 467
copy span "Which topics would you like to share with your peers next?"
click at [599, 401] on h2 "Which topics would you like to share with your peers next?" at bounding box center [703, 390] width 471 height 46
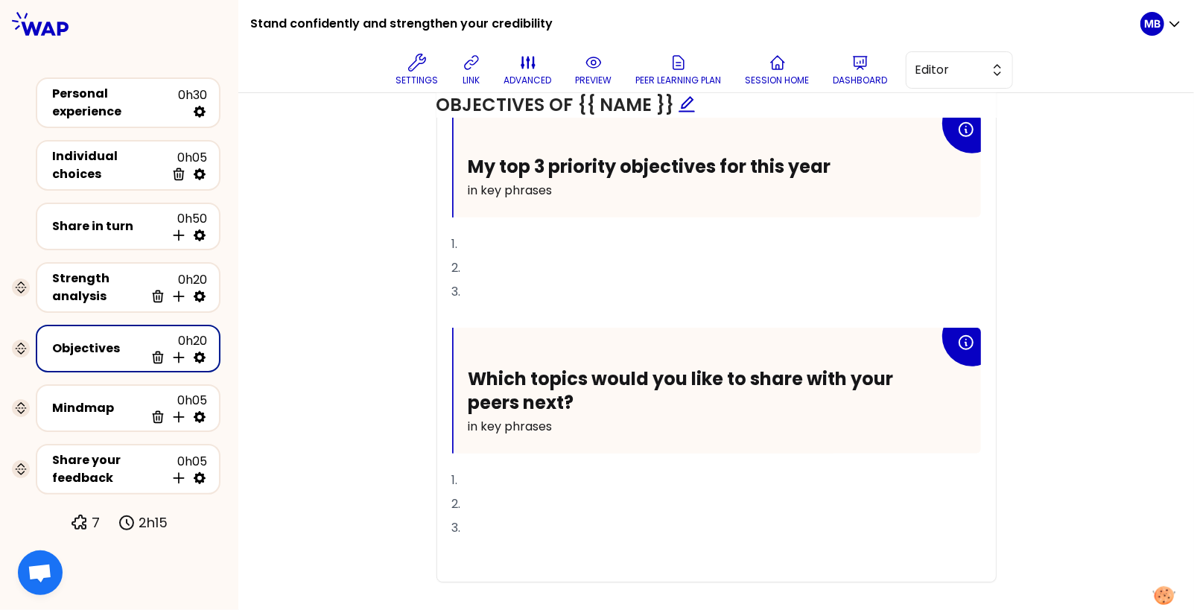
click at [579, 415] on p "in key phrases" at bounding box center [703, 427] width 471 height 24
click at [118, 451] on div "Share your feedback" at bounding box center [108, 469] width 113 height 36
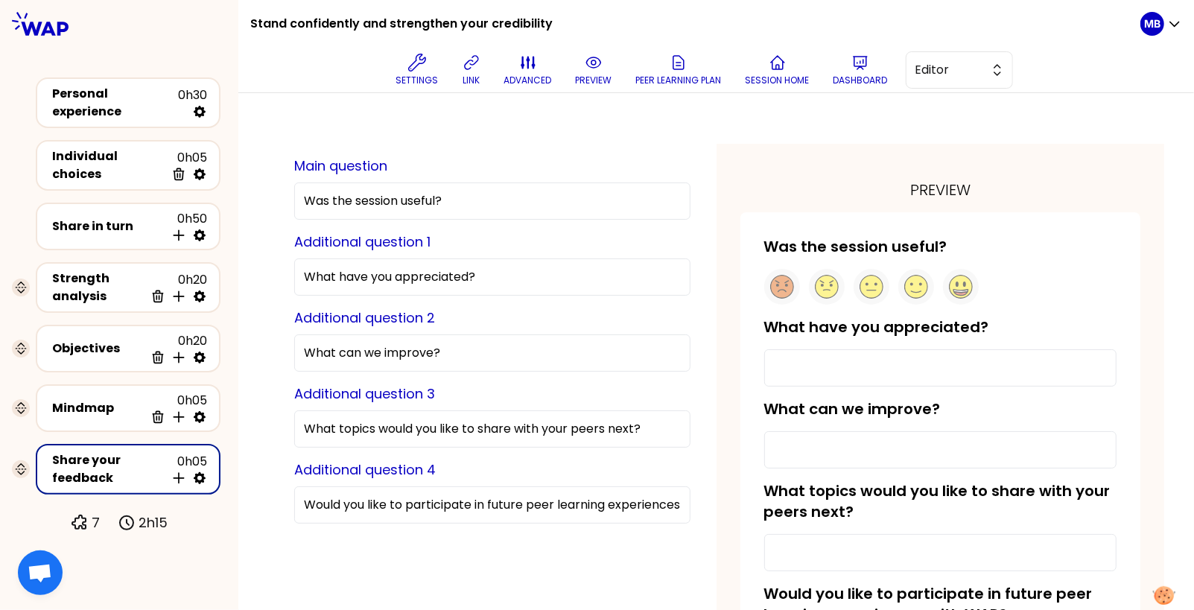
click at [428, 425] on input "What topics would you like to share with your peers next?" at bounding box center [492, 428] width 396 height 37
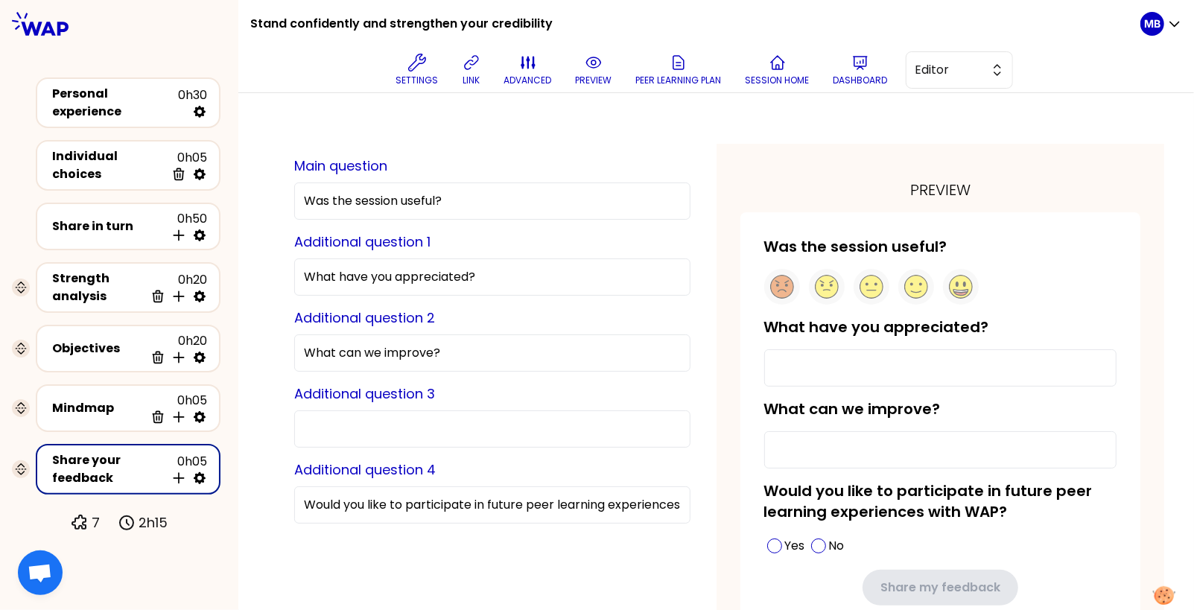
paste input "Would you like to continue engaging with the HRBP community? If so, in what for…"
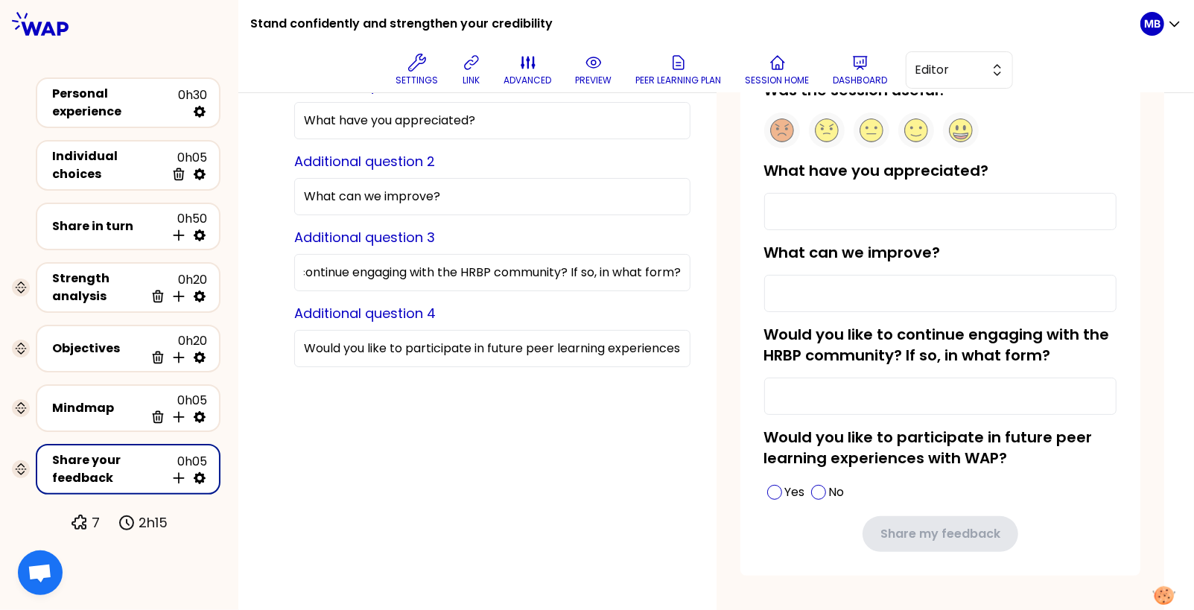
scroll to position [164, 0]
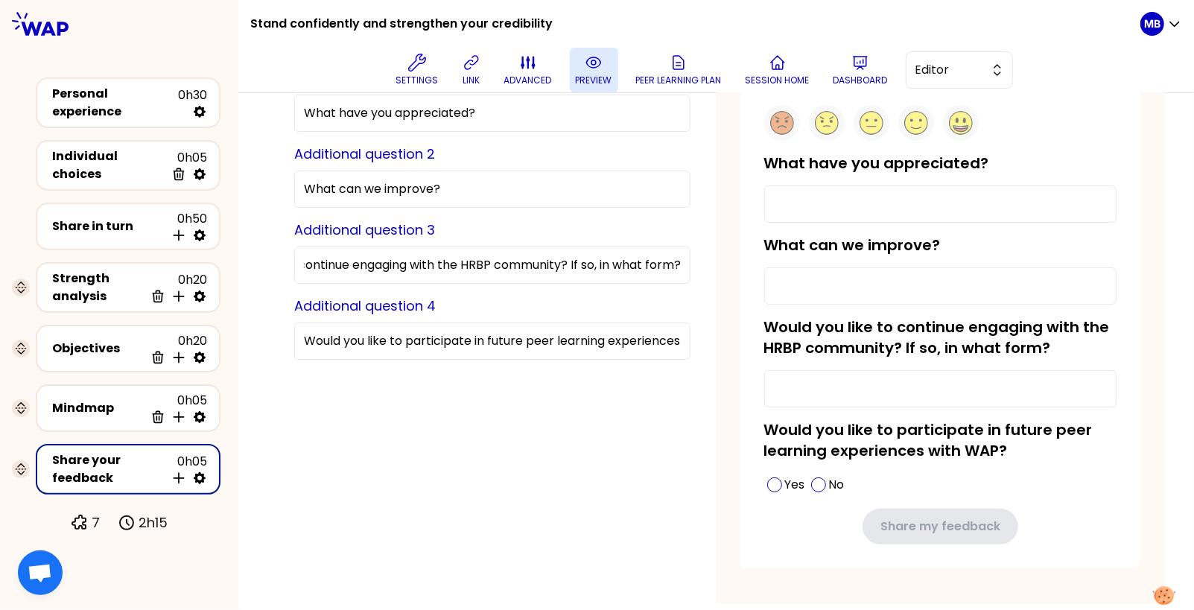
type input "Would you like to continue engaging with the HRBP community? If so, in what for…"
click at [587, 75] on p "preview" at bounding box center [594, 80] width 36 height 12
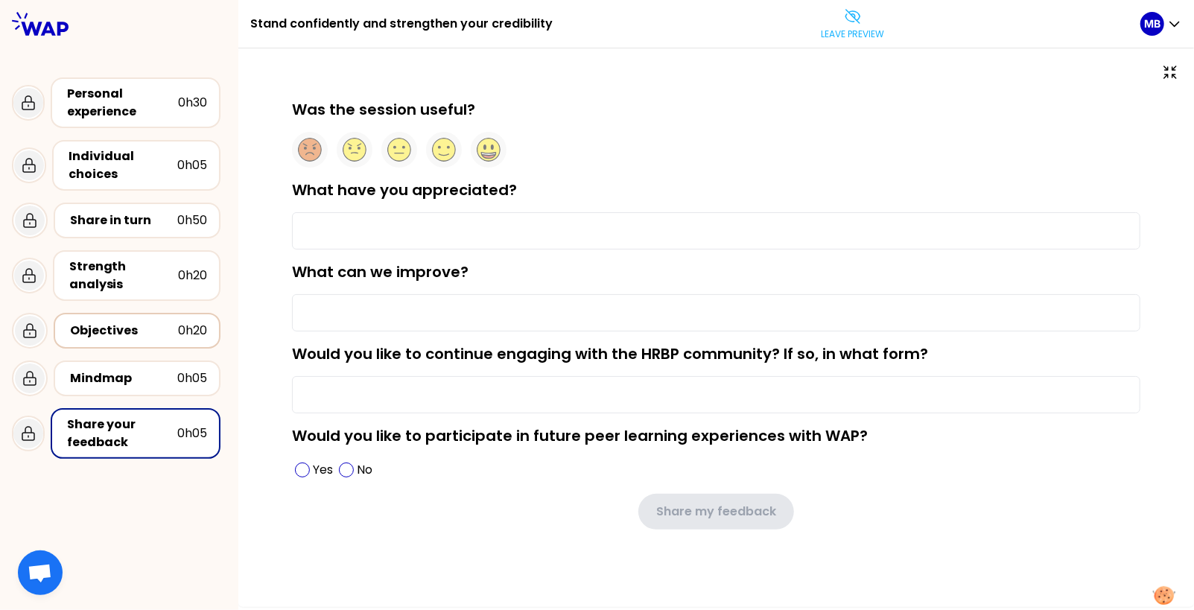
click at [97, 335] on div "Objectives" at bounding box center [124, 331] width 108 height 18
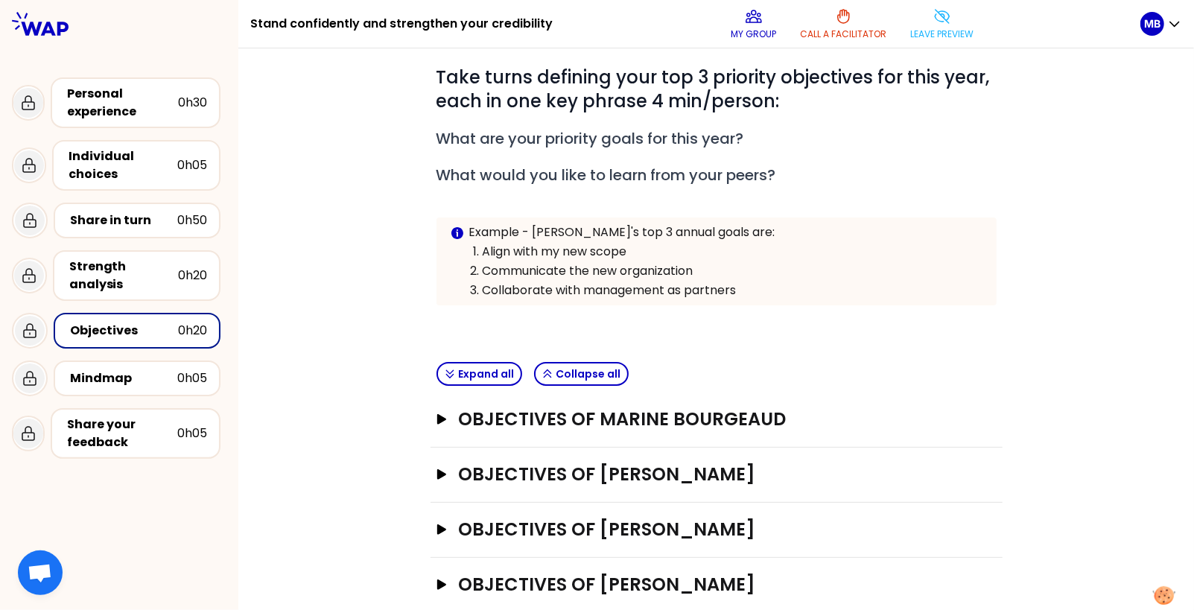
scroll to position [150, 0]
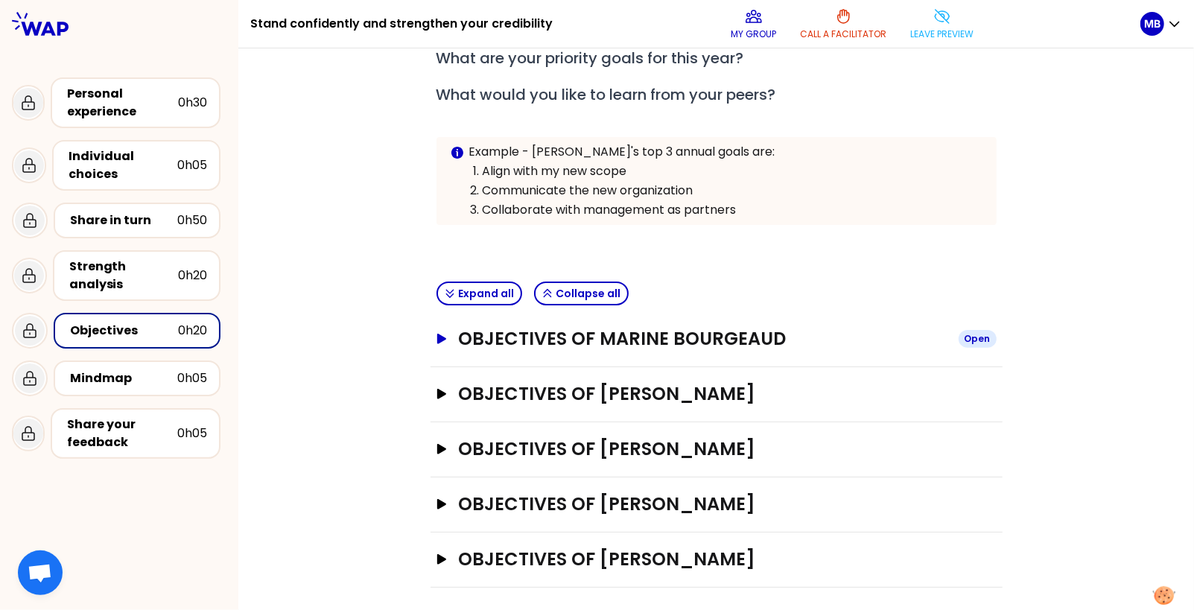
click at [486, 342] on h3 "Objectives of Marine Bourgeaud" at bounding box center [702, 339] width 488 height 24
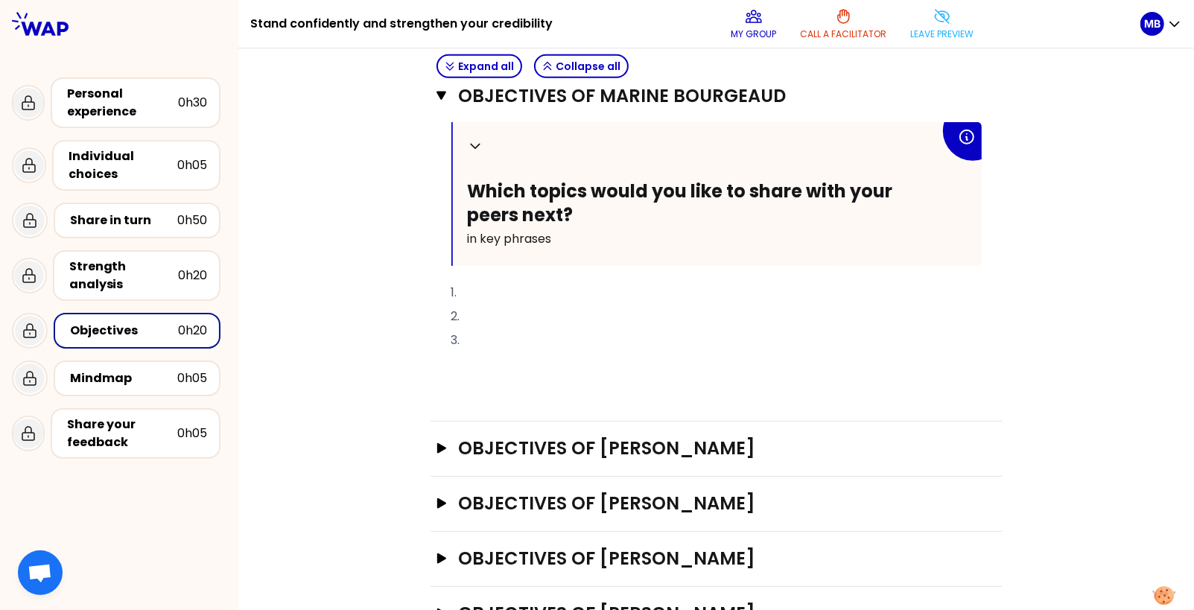
scroll to position [716, 0]
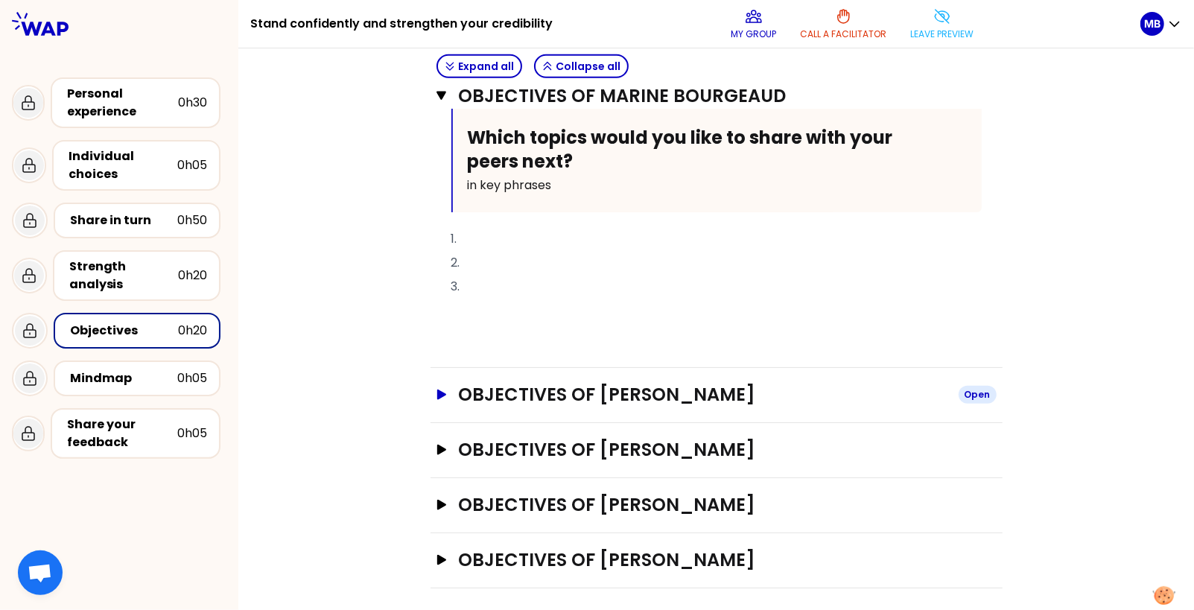
click at [527, 400] on h3 "Objectives of Natasha" at bounding box center [702, 395] width 488 height 24
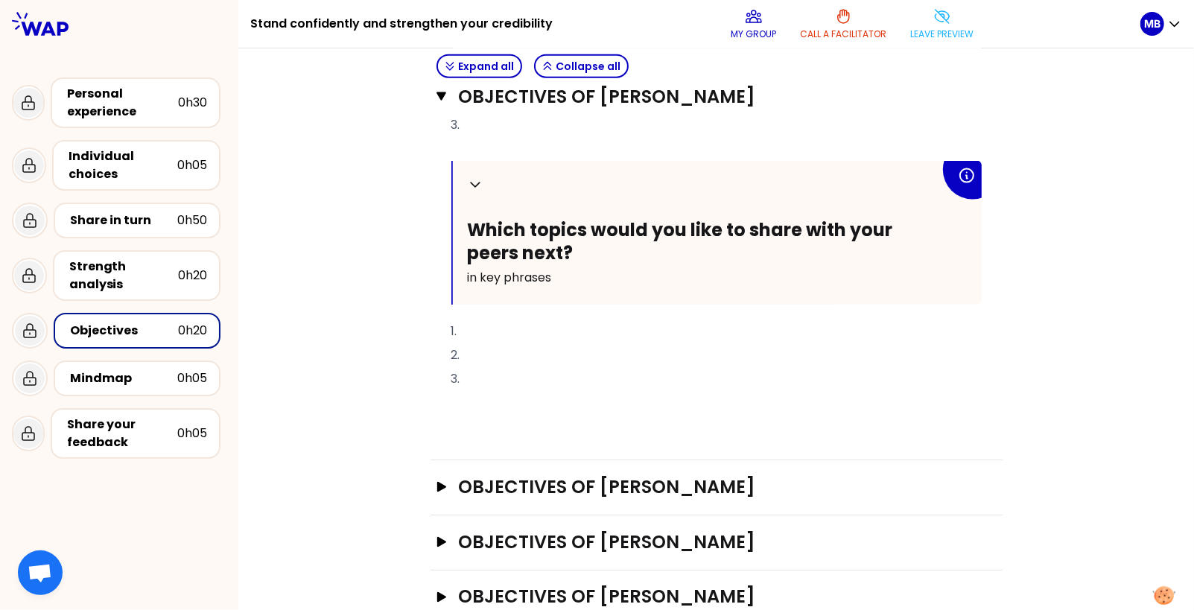
scroll to position [1282, 0]
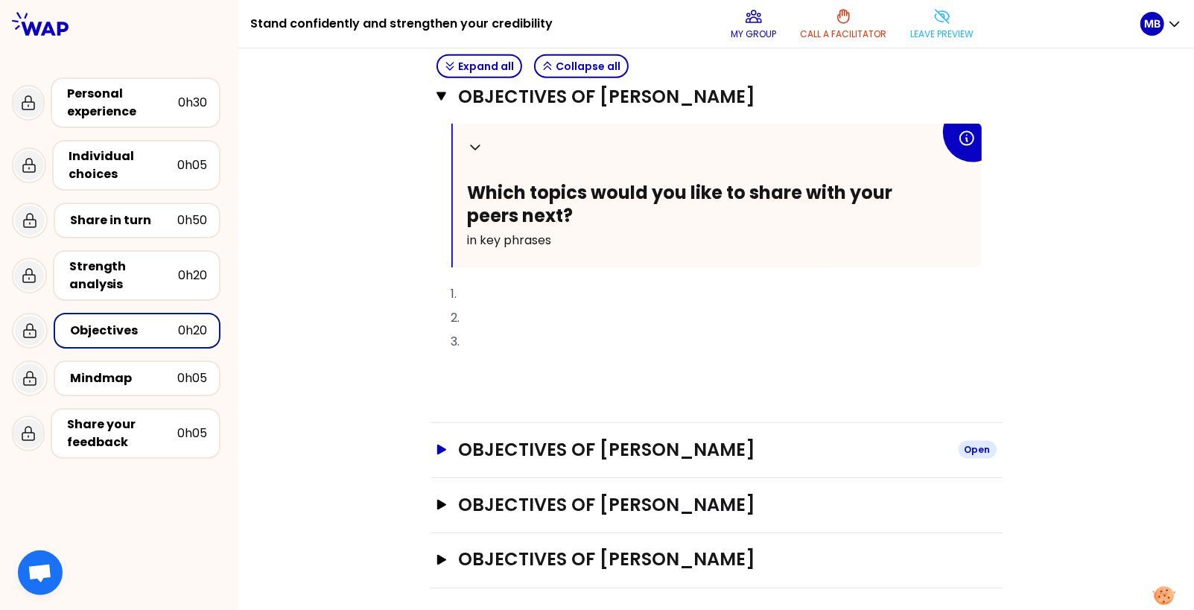
click at [474, 448] on h3 "Objectives of Jérémy" at bounding box center [702, 450] width 488 height 24
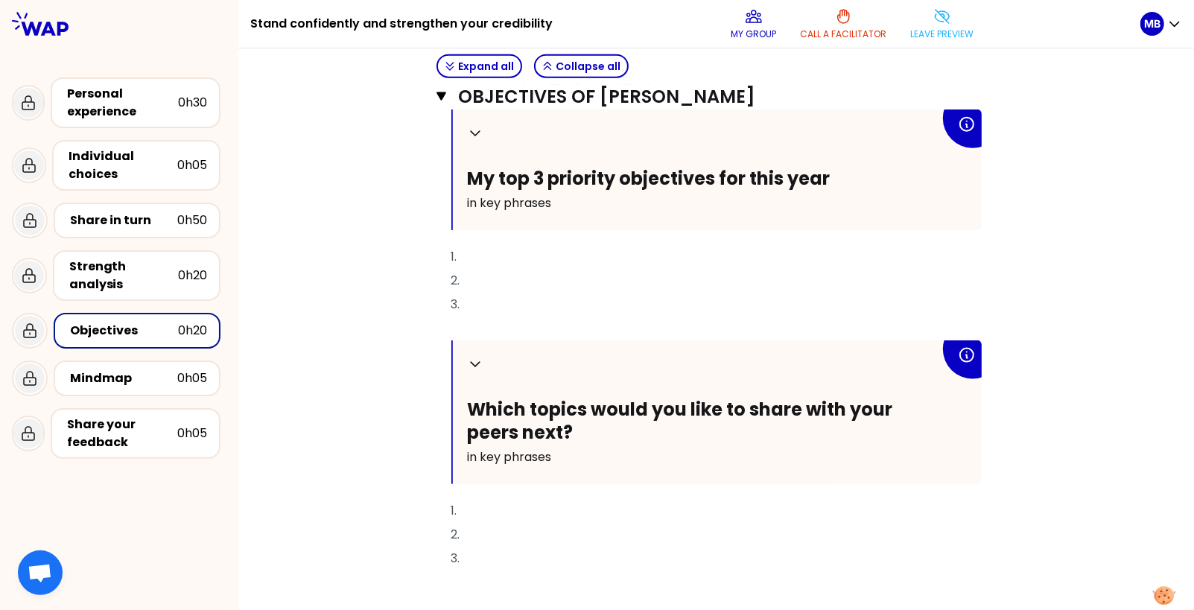
scroll to position [1201, 0]
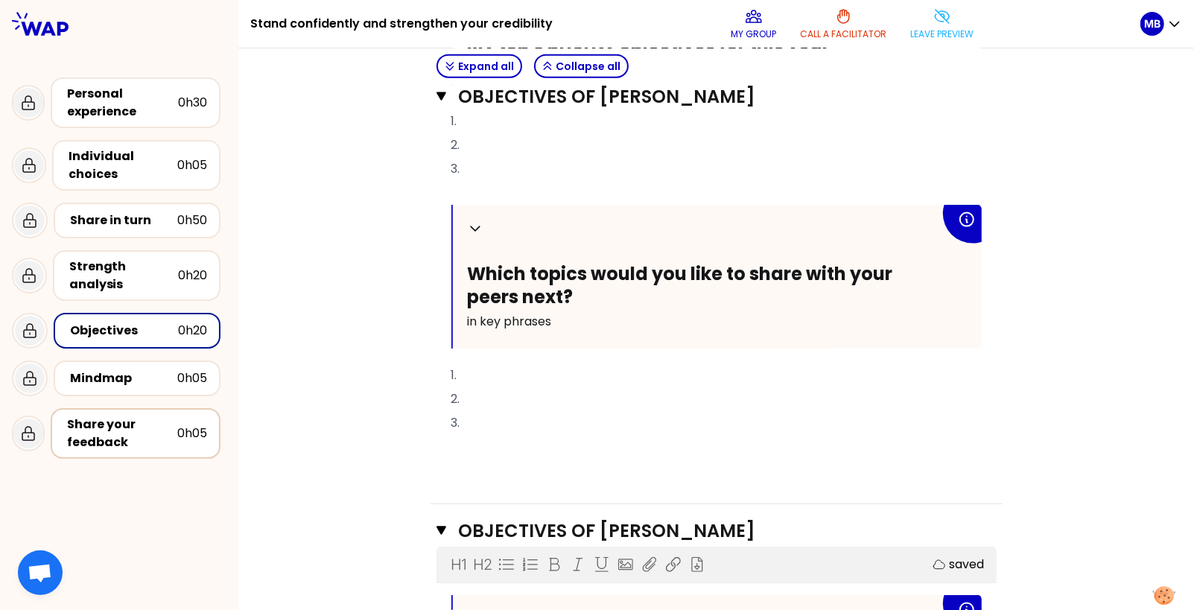
click at [133, 422] on div "Share your feedback" at bounding box center [122, 434] width 110 height 36
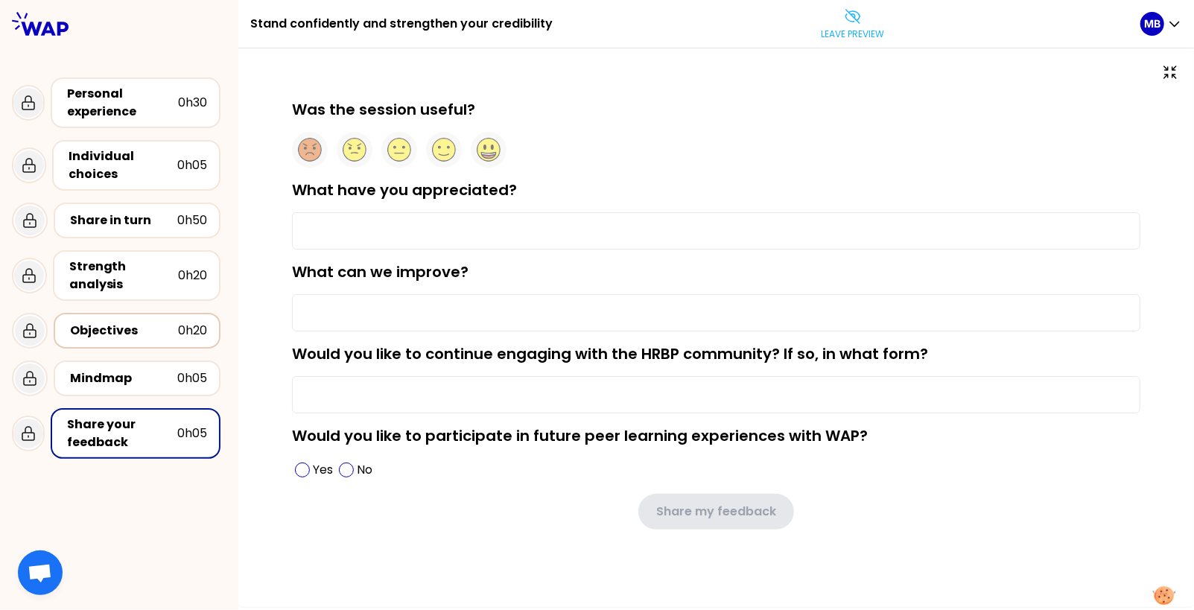
click at [125, 332] on div "Objectives" at bounding box center [124, 331] width 108 height 18
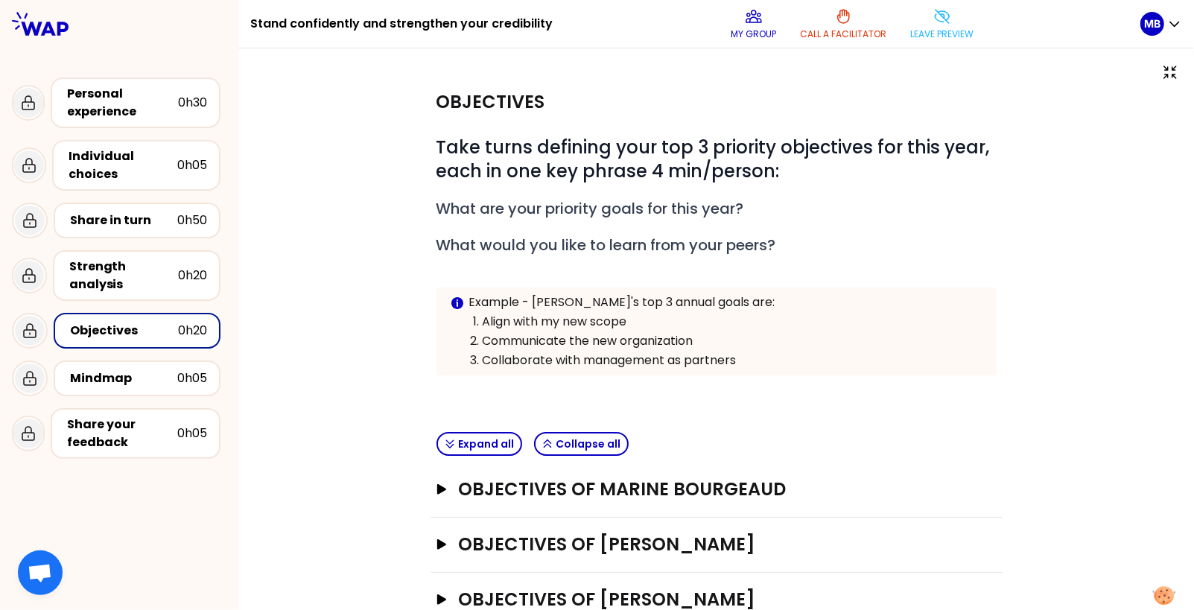
click at [500, 500] on div "Objectives of Marine Bourgeaud Open" at bounding box center [716, 489] width 572 height 55
click at [499, 498] on div "Objectives of Marine Bourgeaud Open" at bounding box center [716, 489] width 572 height 55
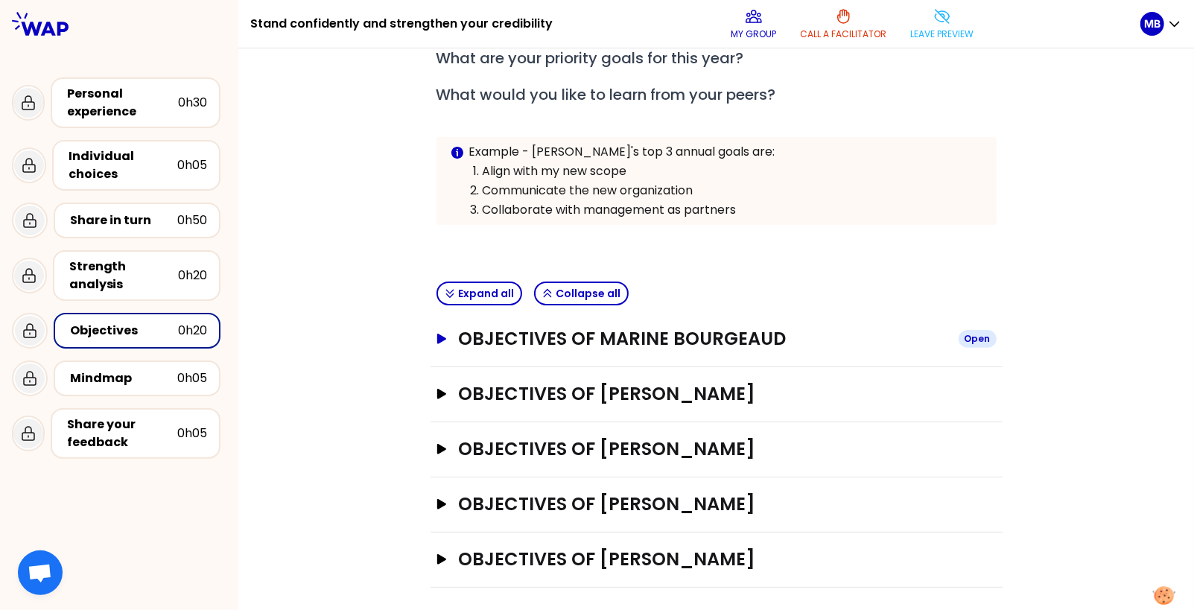
click at [468, 333] on h3 "Objectives of Marine Bourgeaud" at bounding box center [702, 339] width 488 height 24
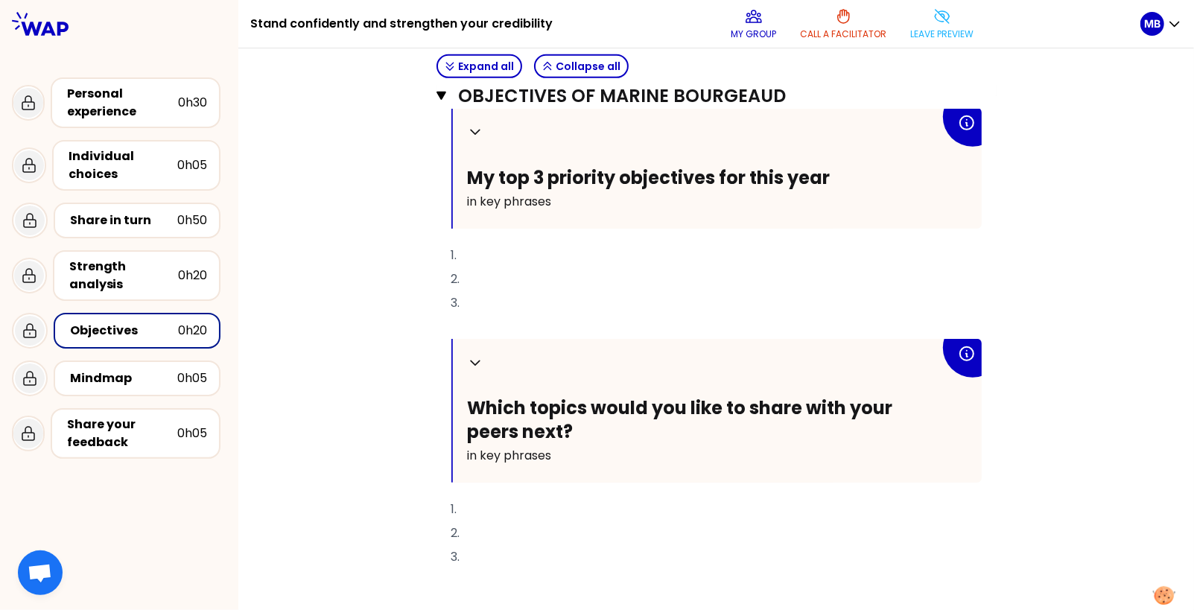
scroll to position [558, 0]
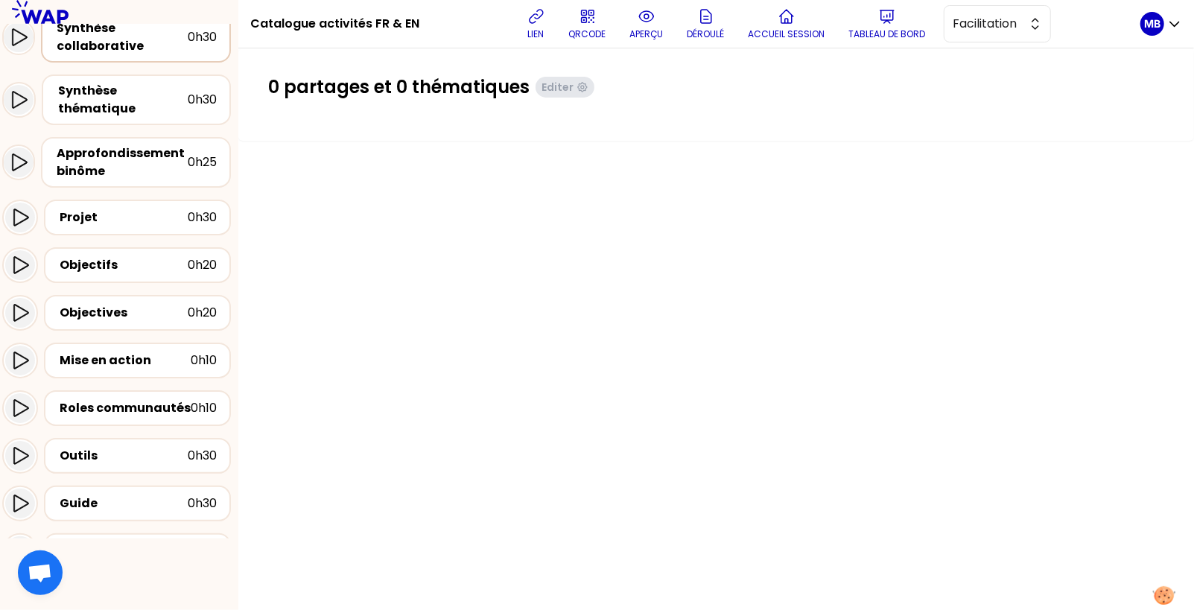
scroll to position [412, 0]
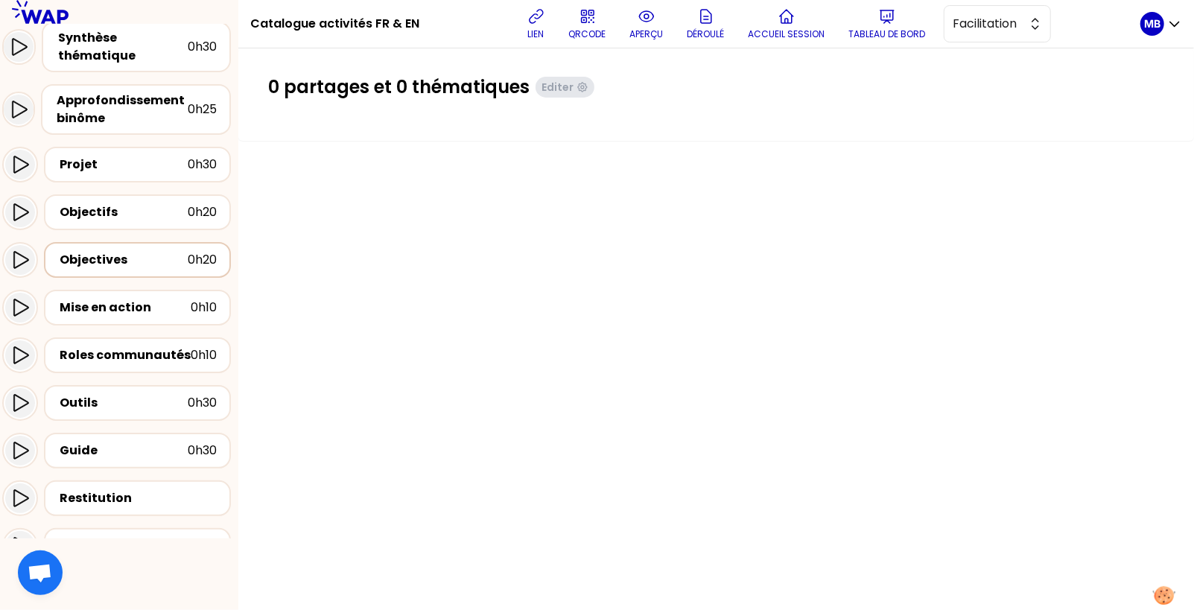
click at [134, 261] on div "Objectives" at bounding box center [124, 260] width 128 height 18
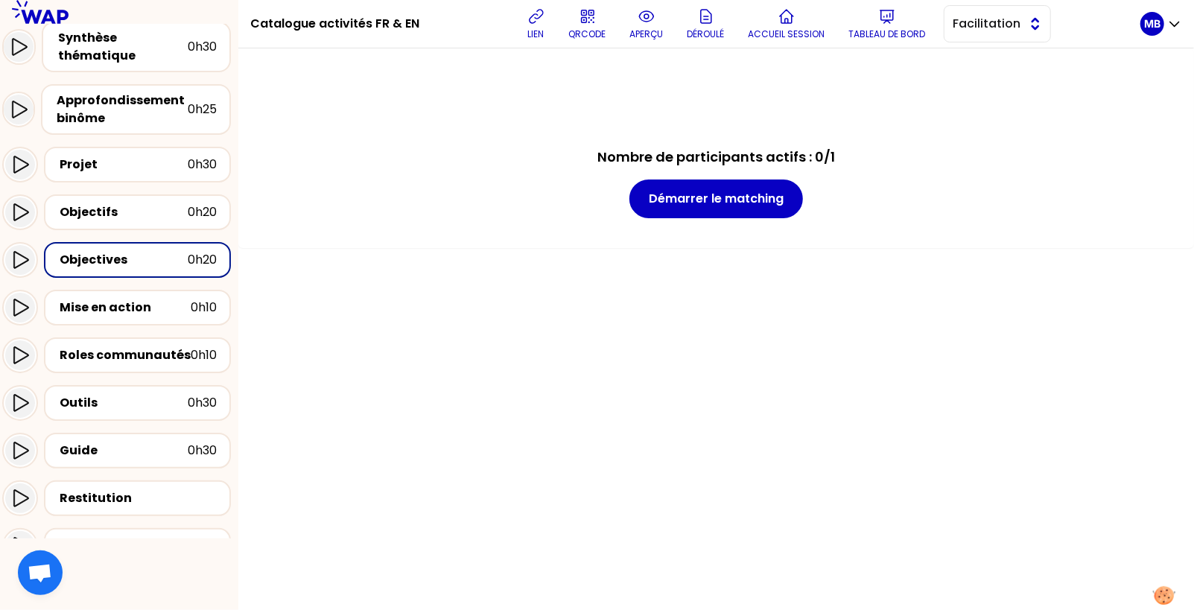
click at [961, 23] on span "Facilitation" at bounding box center [986, 24] width 67 height 18
click at [966, 58] on li "Conception" at bounding box center [997, 61] width 106 height 24
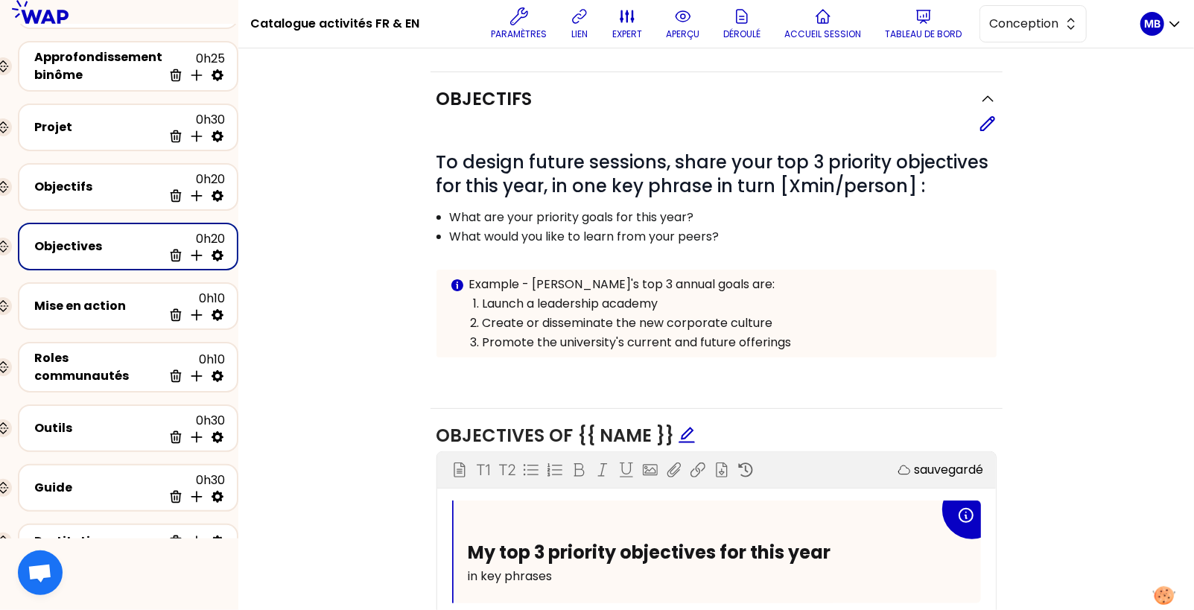
scroll to position [107, 0]
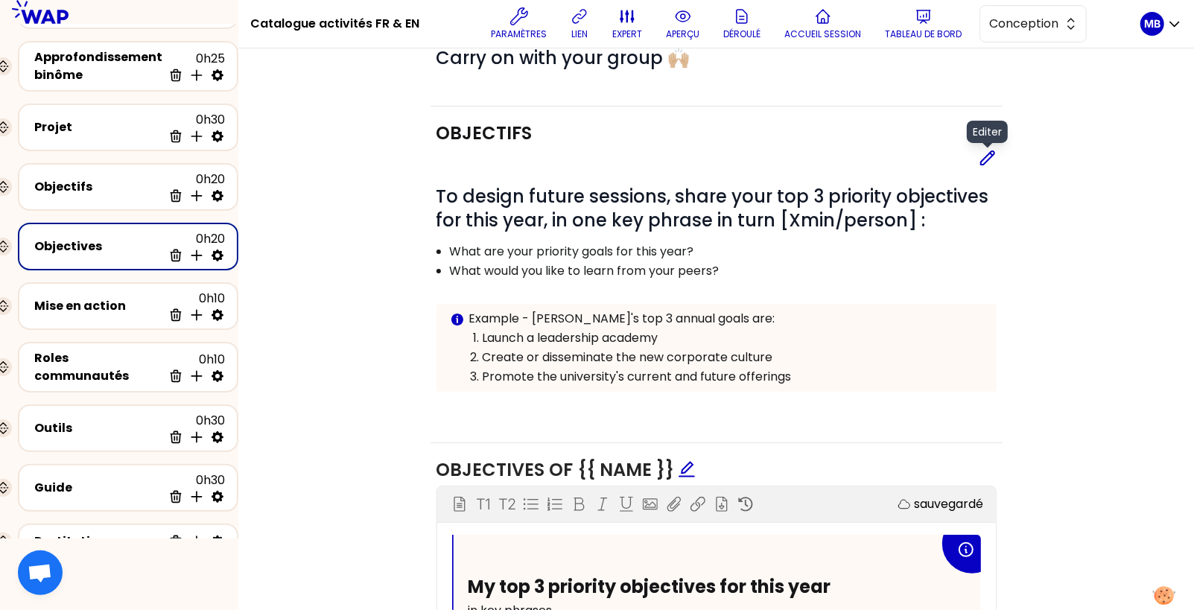
click at [993, 157] on icon at bounding box center [988, 158] width 18 height 18
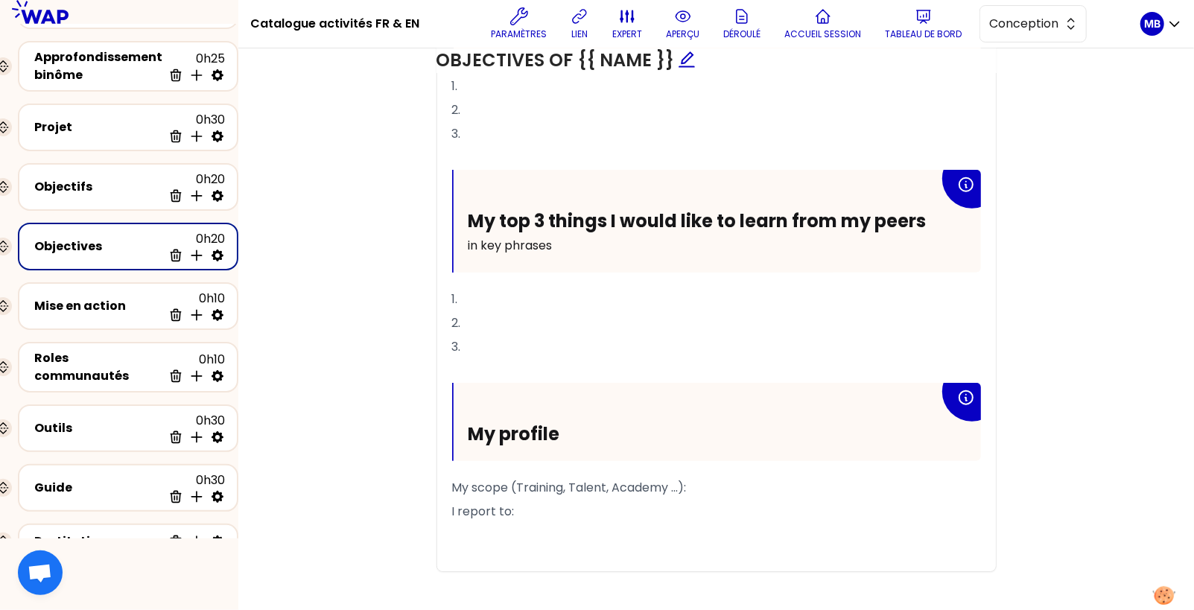
scroll to position [774, 0]
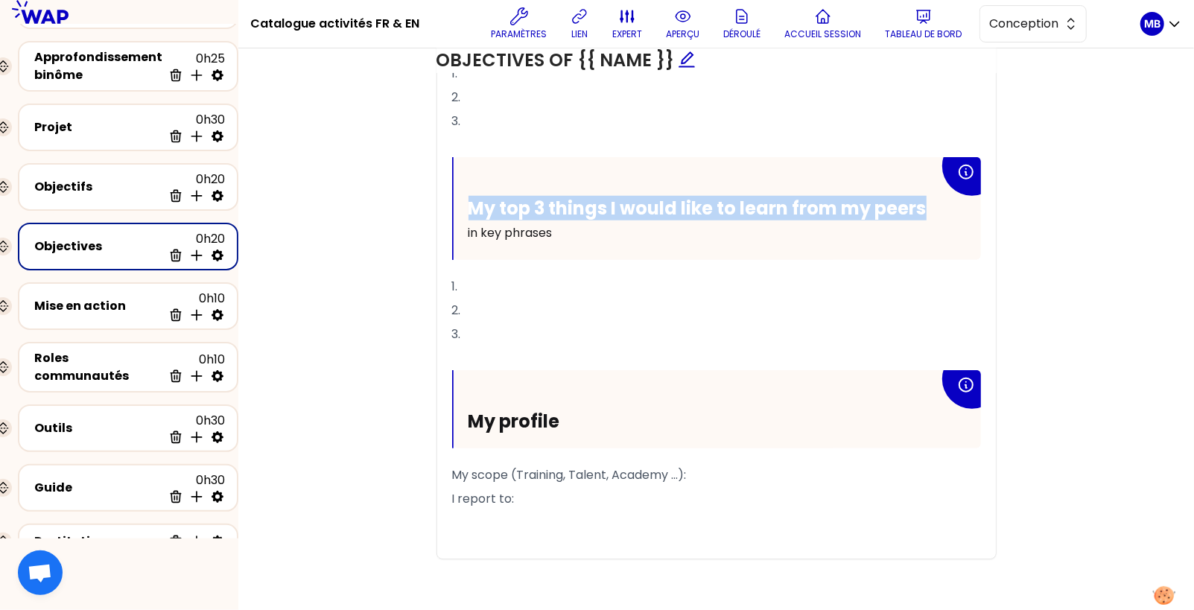
drag, startPoint x: 925, startPoint y: 201, endPoint x: 372, endPoint y: 194, distance: 553.4
click at [372, 194] on div "Objectifs sauvegardé # To design future sessions, share your top 3 priority obj…" at bounding box center [716, 13] width 896 height 1146
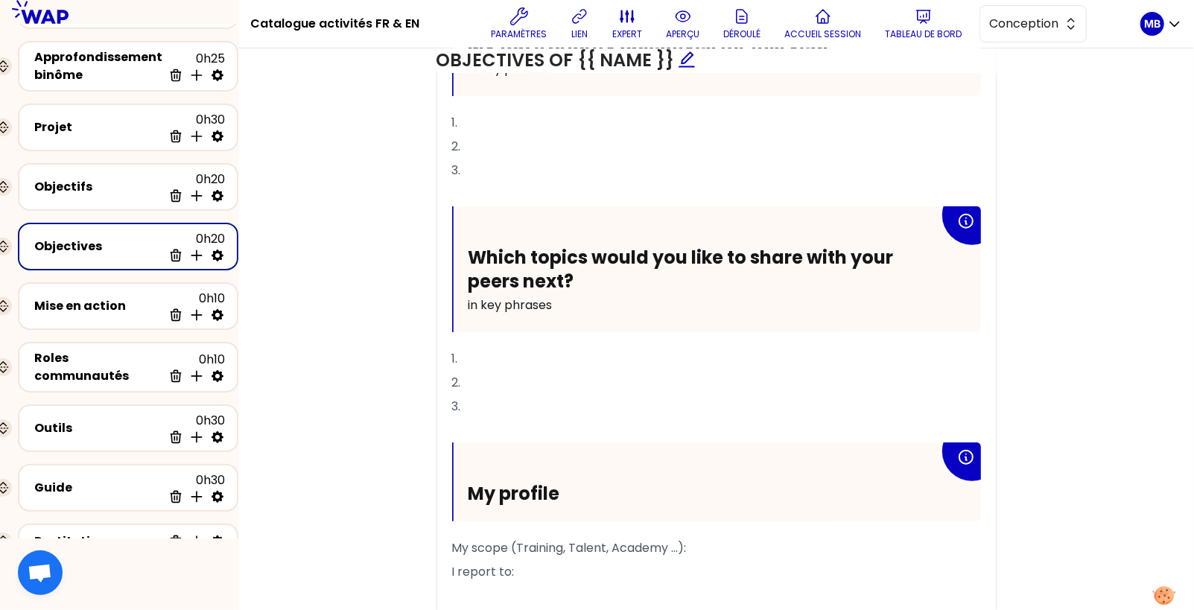
scroll to position [713, 0]
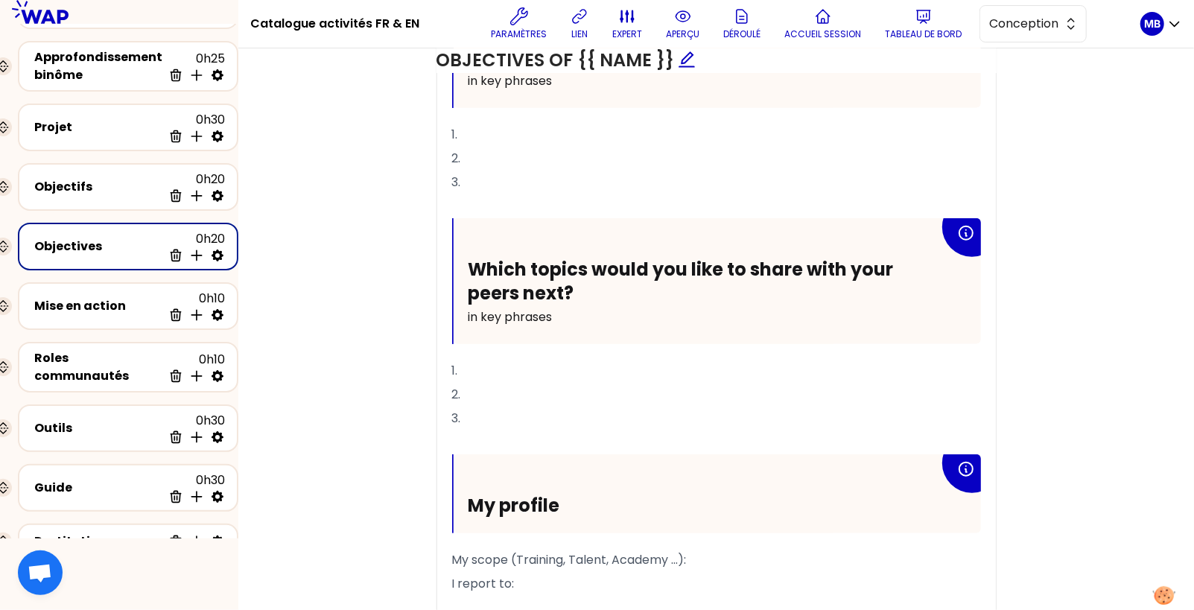
click at [590, 305] on p "in key phrases" at bounding box center [703, 317] width 471 height 24
click at [691, 32] on p "aperçu" at bounding box center [683, 34] width 34 height 12
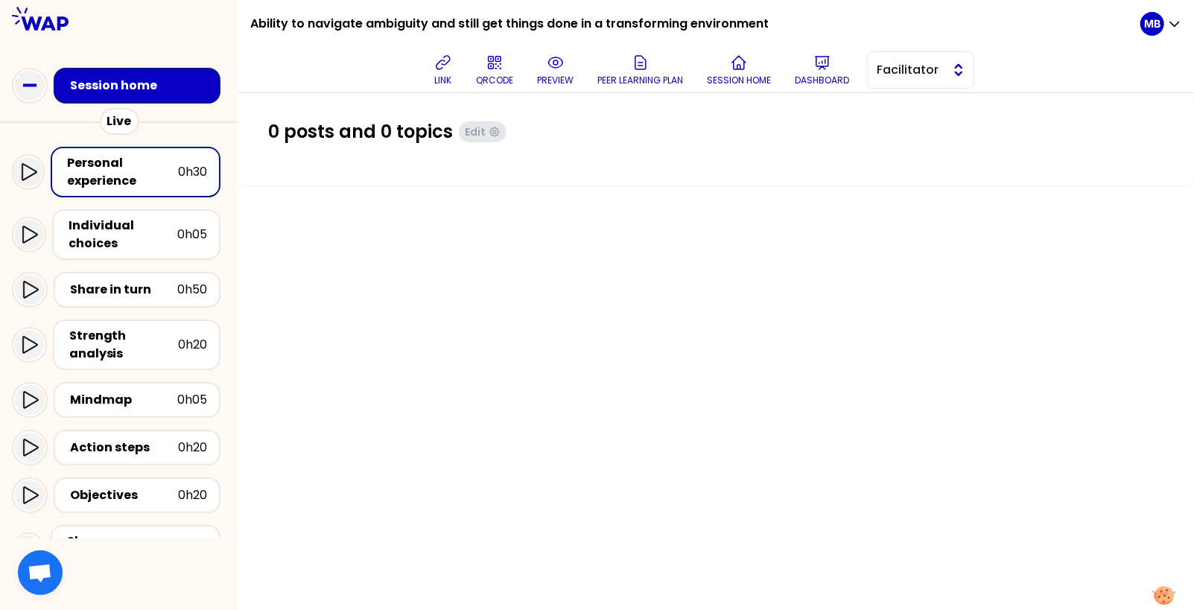
click at [894, 61] on span "Facilitator" at bounding box center [910, 70] width 67 height 18
click at [894, 106] on li "Editor" at bounding box center [921, 107] width 106 height 24
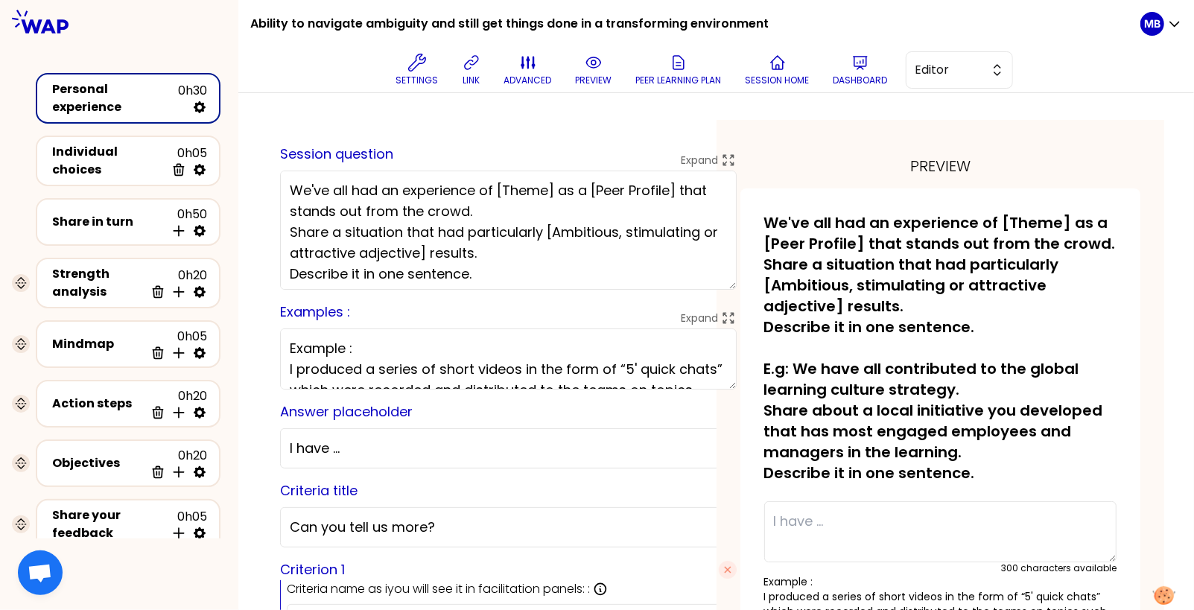
drag, startPoint x: 491, startPoint y: 272, endPoint x: 206, endPoint y: 127, distance: 320.1
click at [206, 127] on div "Ability to navigate ambiguity and still get things done in a transforming envir…" at bounding box center [597, 305] width 1194 height 610
paste textarea "You have all navigated uncertain and complex environments where objectives are …"
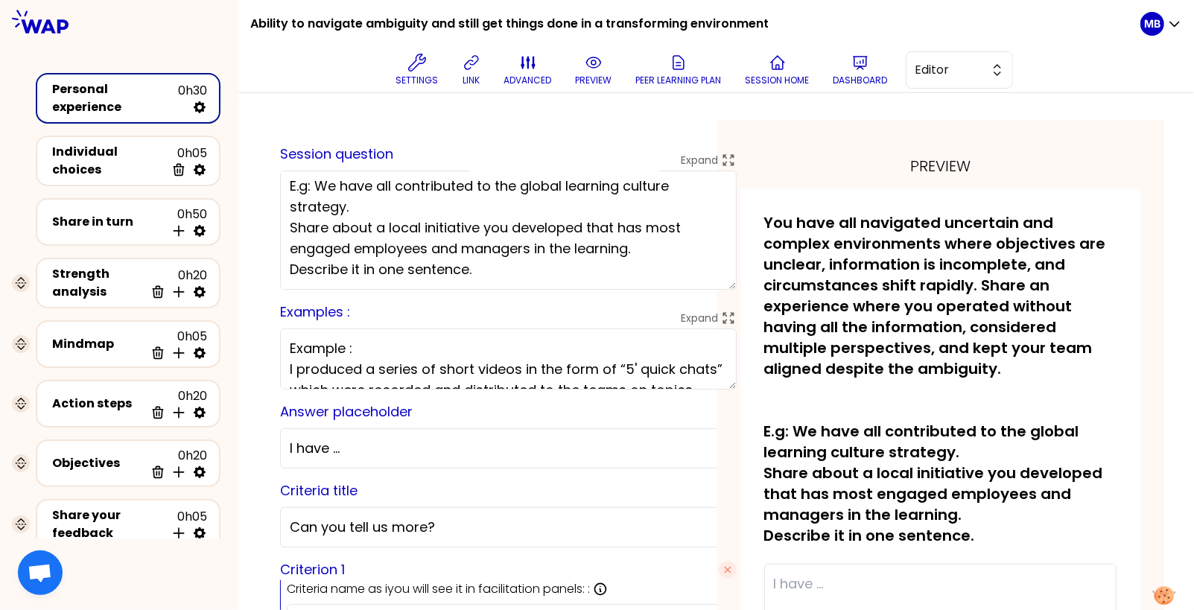
drag, startPoint x: 287, startPoint y: 219, endPoint x: 473, endPoint y: 336, distance: 219.9
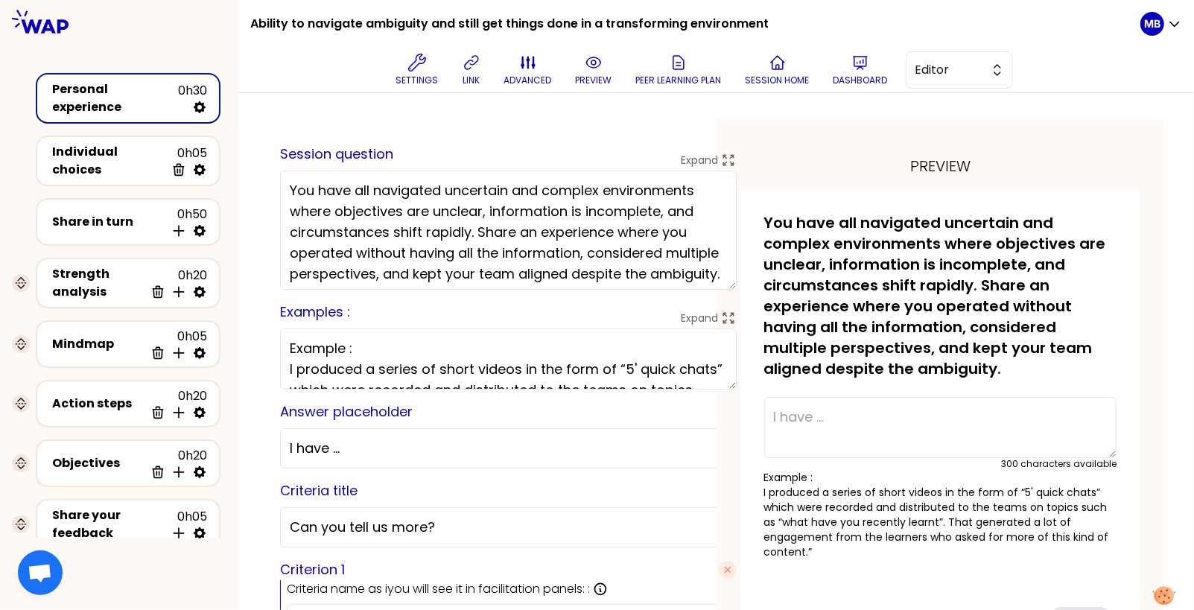
click at [588, 227] on textarea "You have all navigated uncertain and complex environments where objectives are …" at bounding box center [508, 230] width 457 height 119
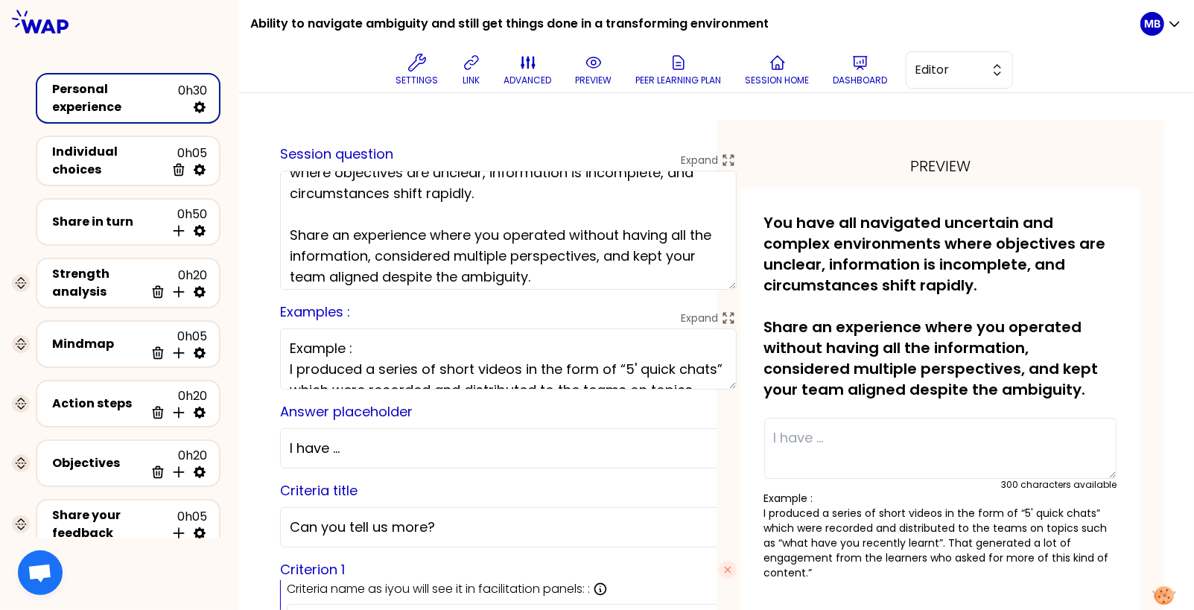
scroll to position [45, 0]
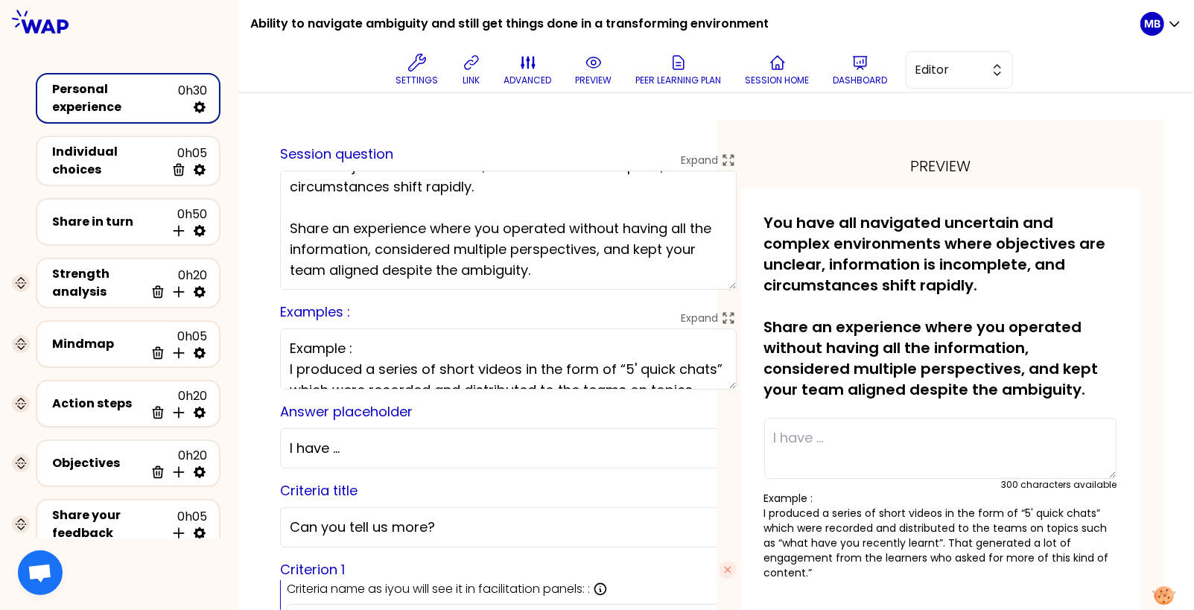
click at [603, 273] on textarea "You have all navigated uncertain and complex environments where objectives are …" at bounding box center [508, 230] width 457 height 119
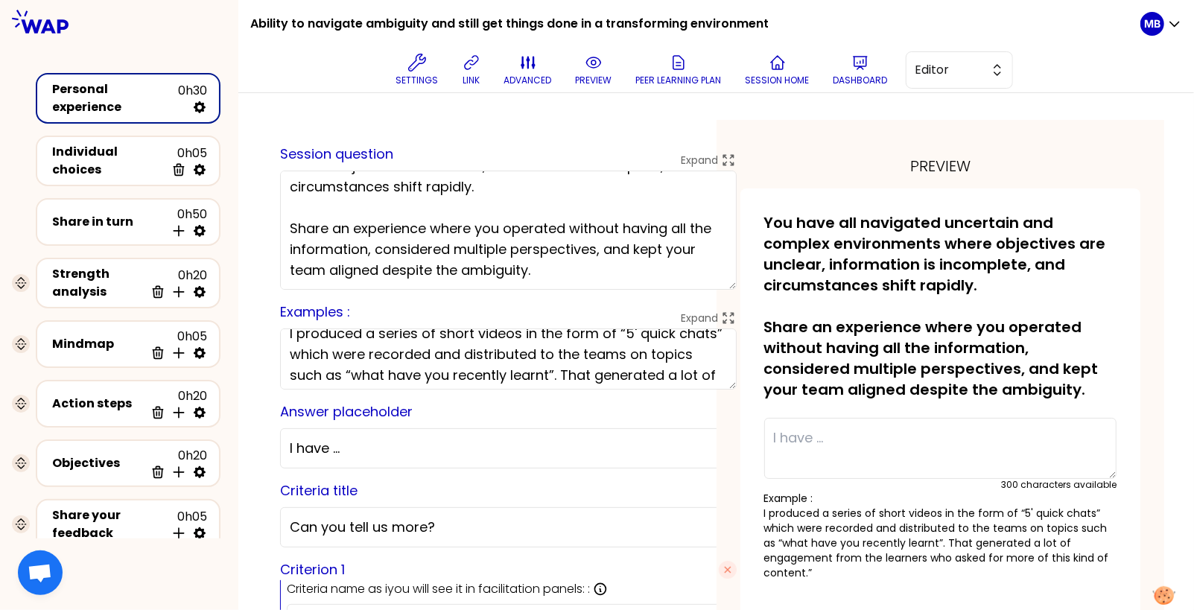
scroll to position [60, 0]
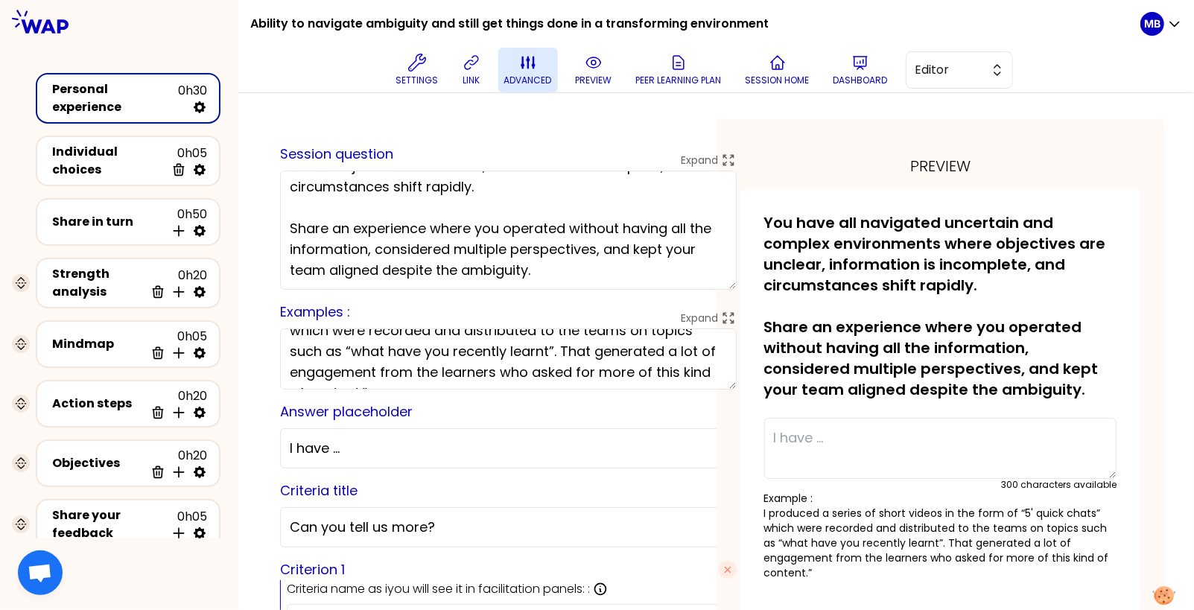
type textarea "You have all navigated uncertain and complex environments where objectives are …"
click at [527, 75] on p "advanced" at bounding box center [528, 80] width 48 height 12
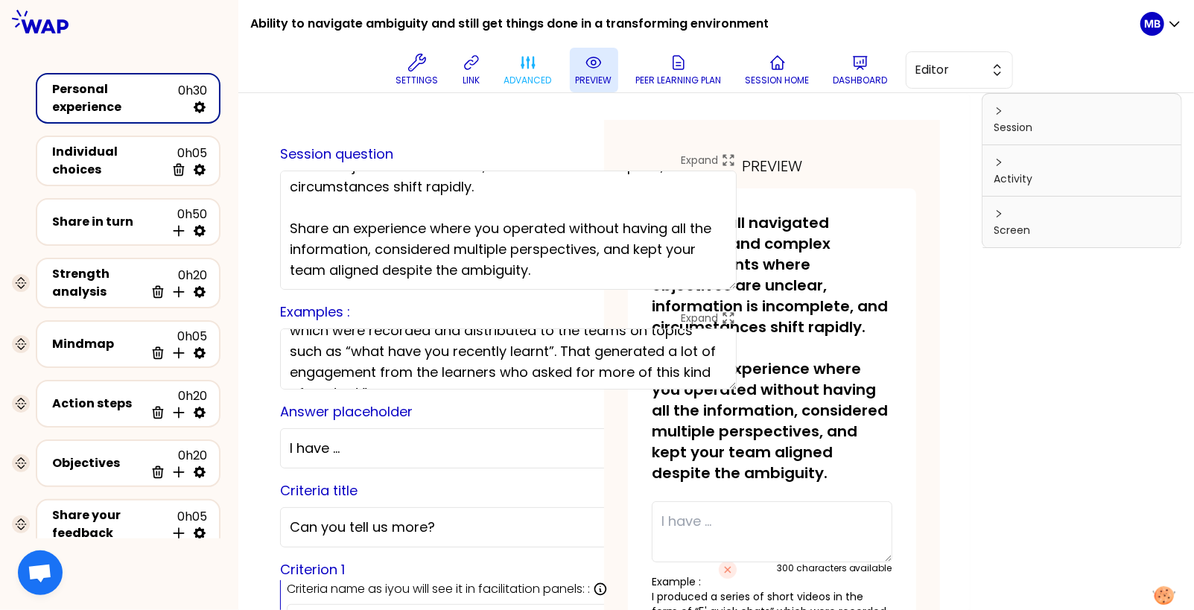
click at [585, 69] on icon at bounding box center [594, 63] width 18 height 18
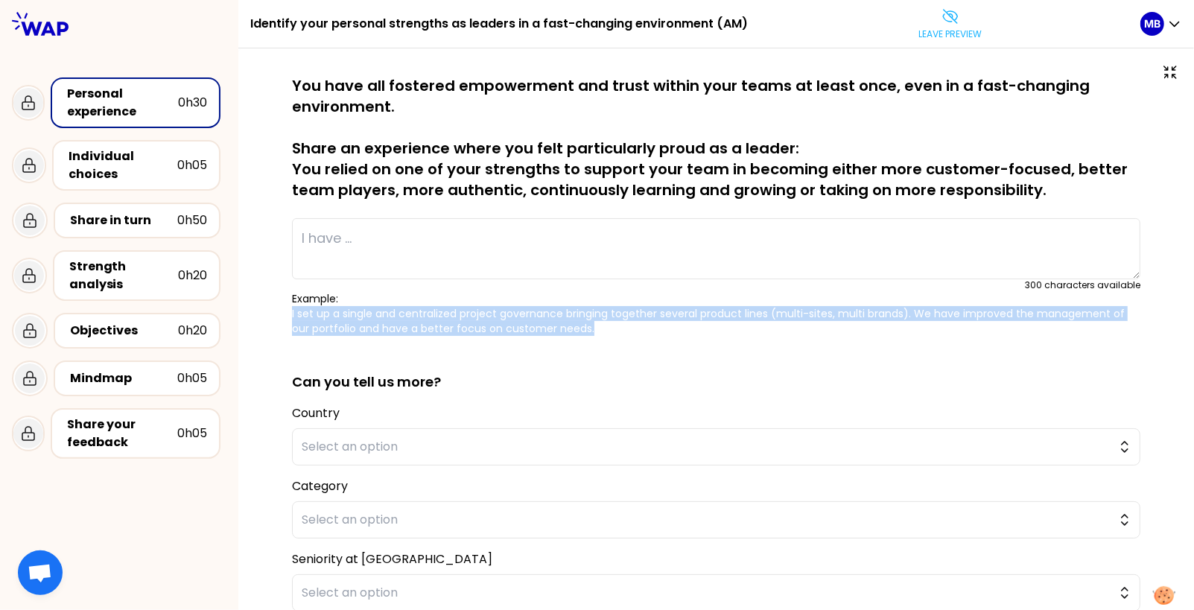
scroll to position [1, 0]
